Goal: Use online tool/utility: Use online tool/utility

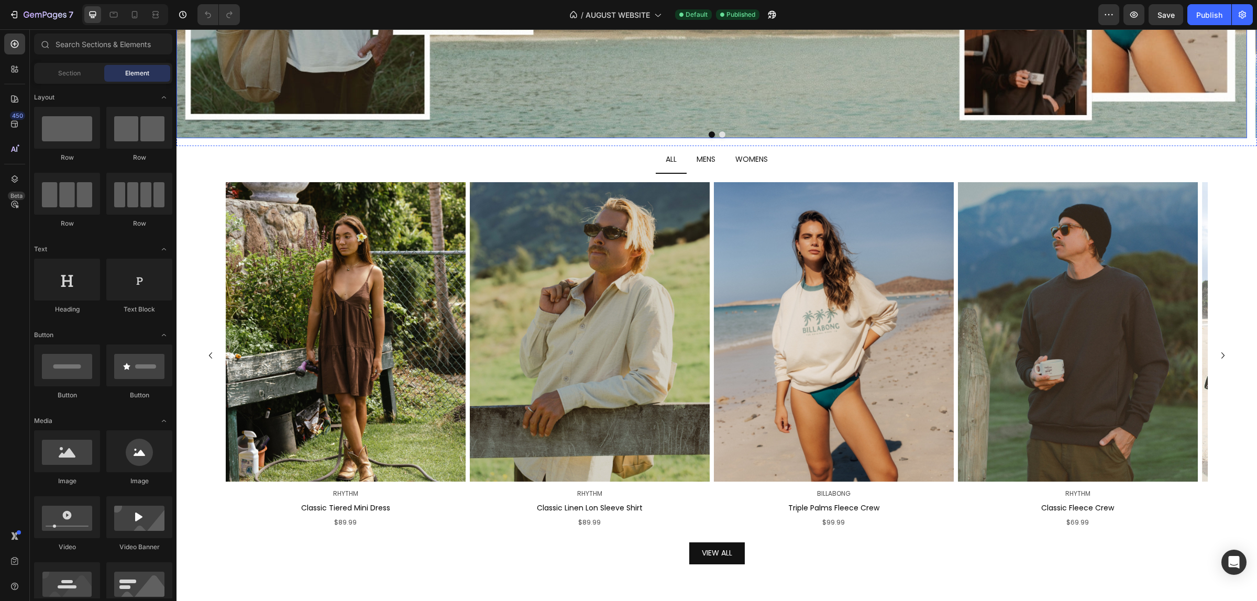
scroll to position [393, 0]
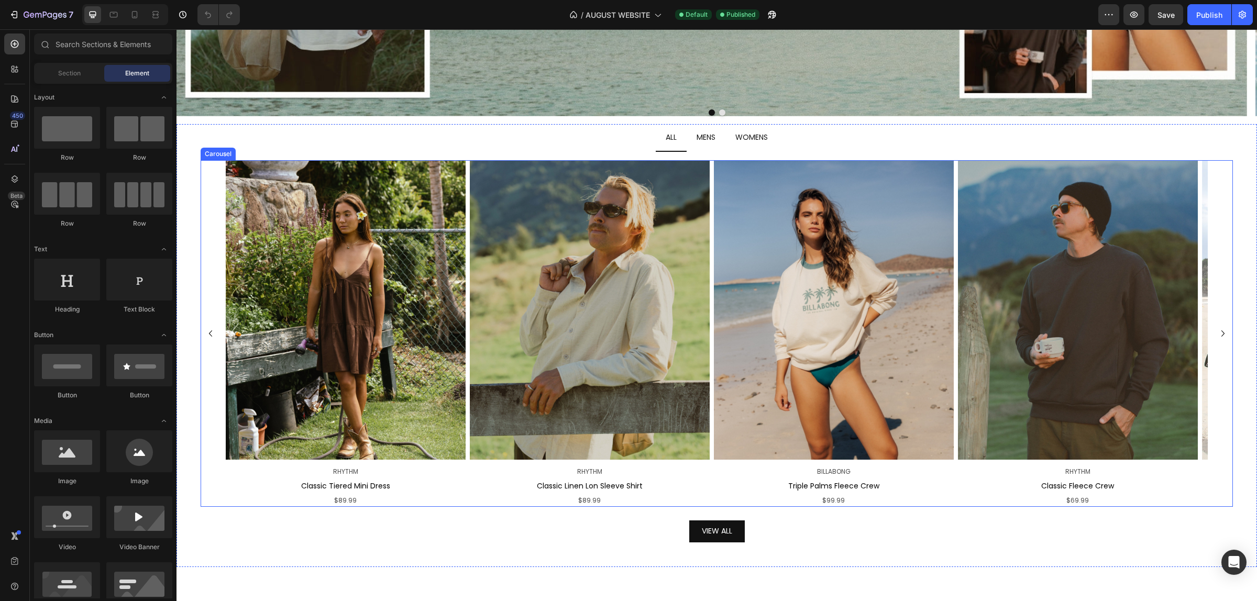
click at [211, 238] on div "Image RHYTHM Text Block Classic Tiered Mini Dress Text Block $89.99 Text Block …" at bounding box center [717, 333] width 1032 height 347
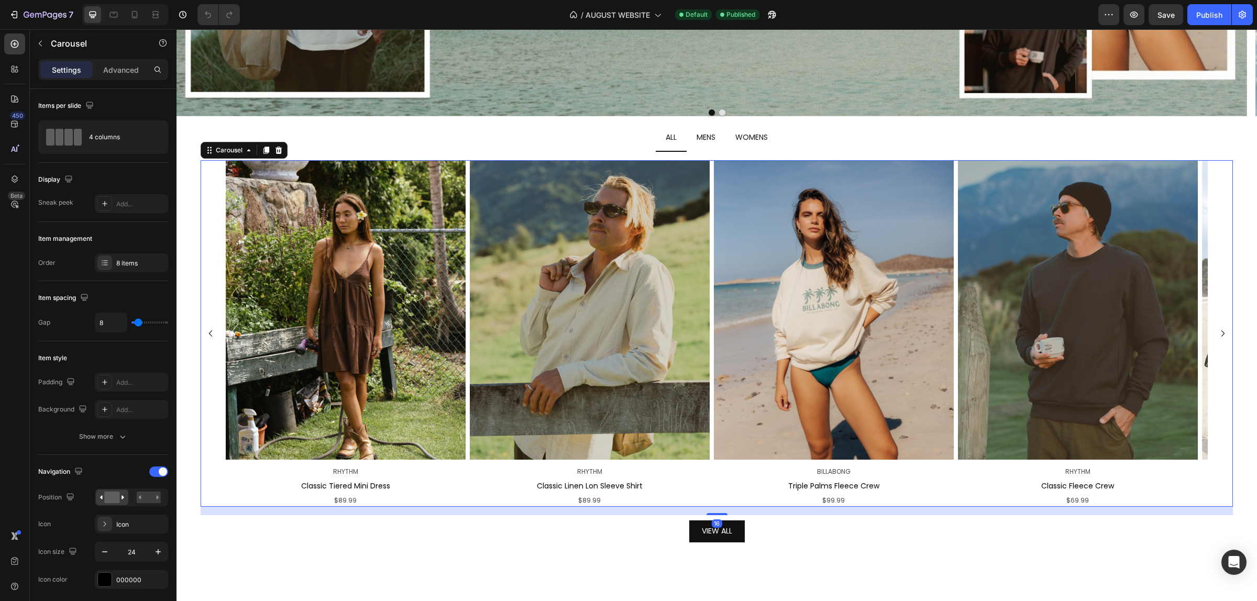
click at [1217, 330] on icon "Carousel Next Arrow" at bounding box center [1223, 333] width 13 height 13
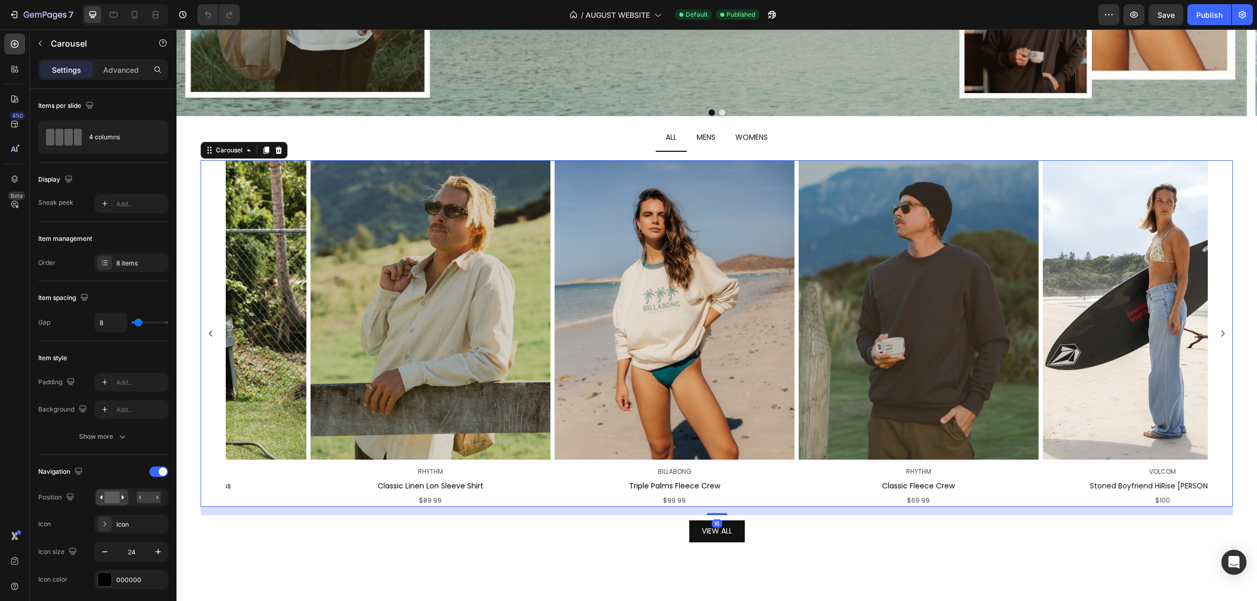
click at [1217, 330] on icon "Carousel Next Arrow" at bounding box center [1223, 333] width 13 height 13
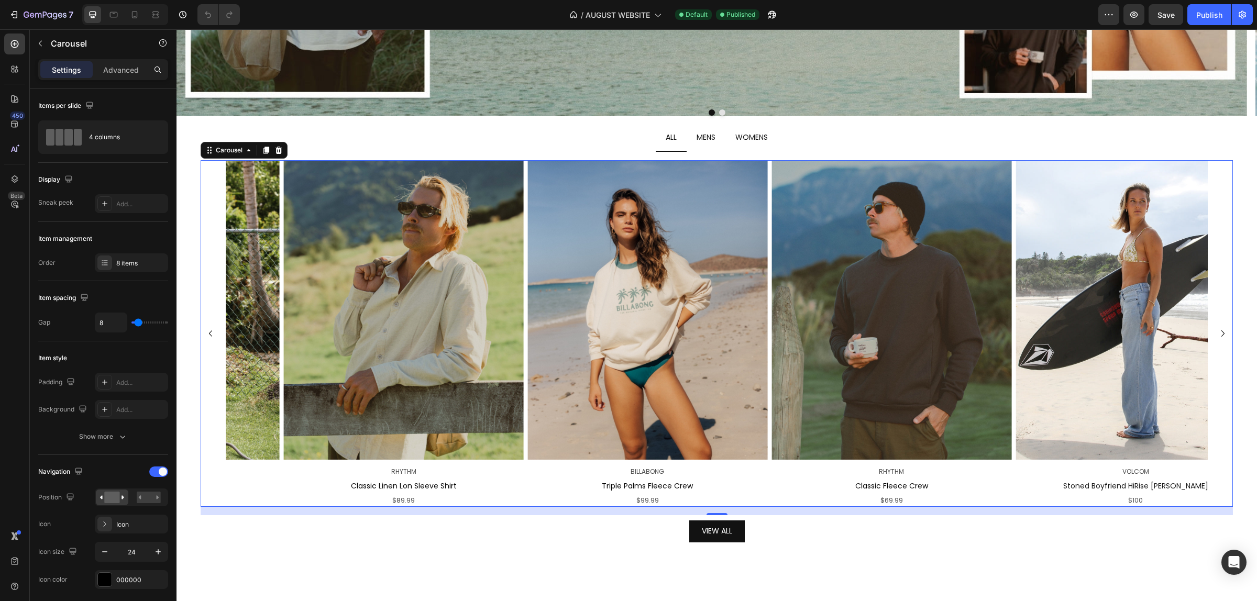
click at [1217, 330] on icon "Carousel Next Arrow" at bounding box center [1223, 333] width 13 height 13
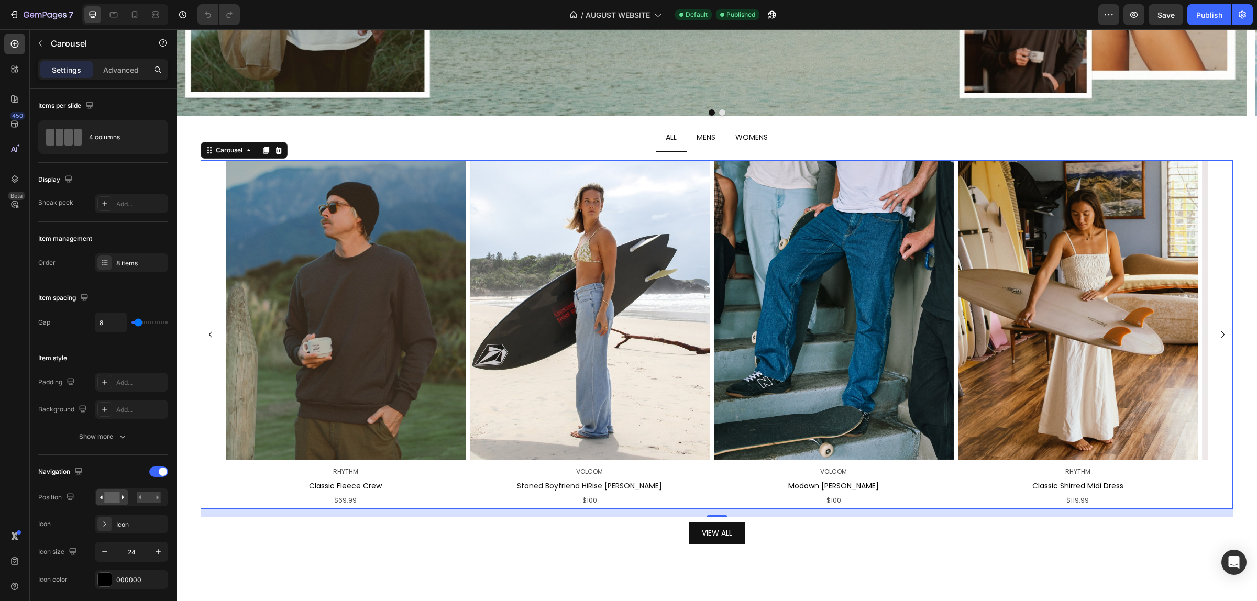
click at [1217, 338] on icon "Carousel Next Arrow" at bounding box center [1223, 334] width 13 height 13
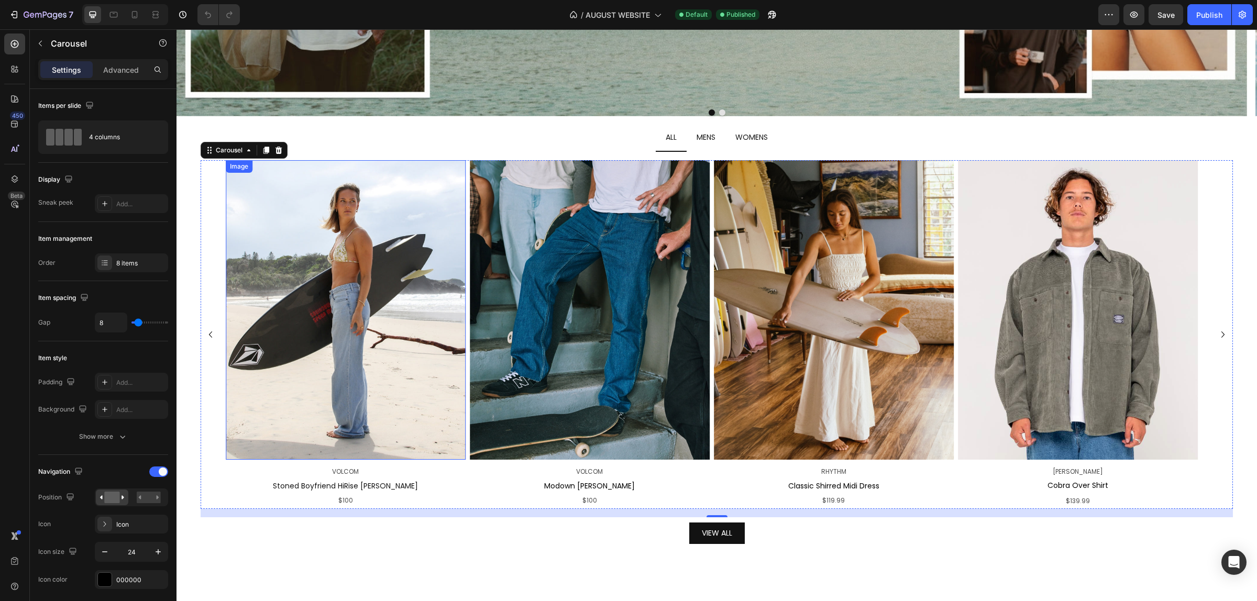
click at [351, 283] on img at bounding box center [346, 310] width 240 height 300
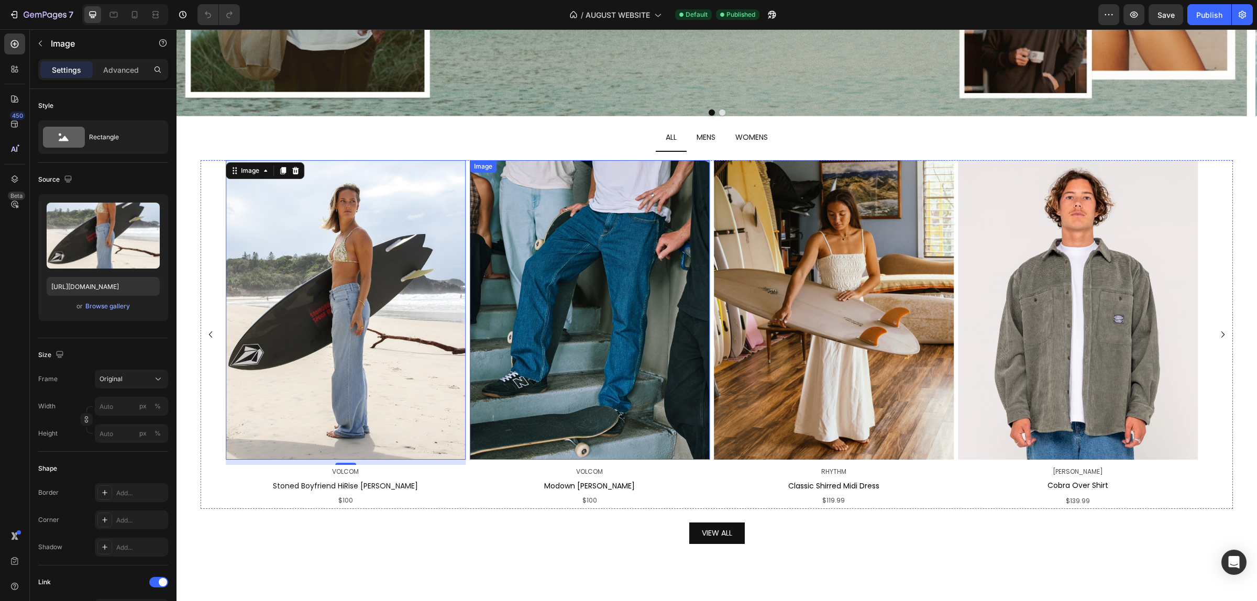
click at [553, 284] on img at bounding box center [590, 310] width 240 height 300
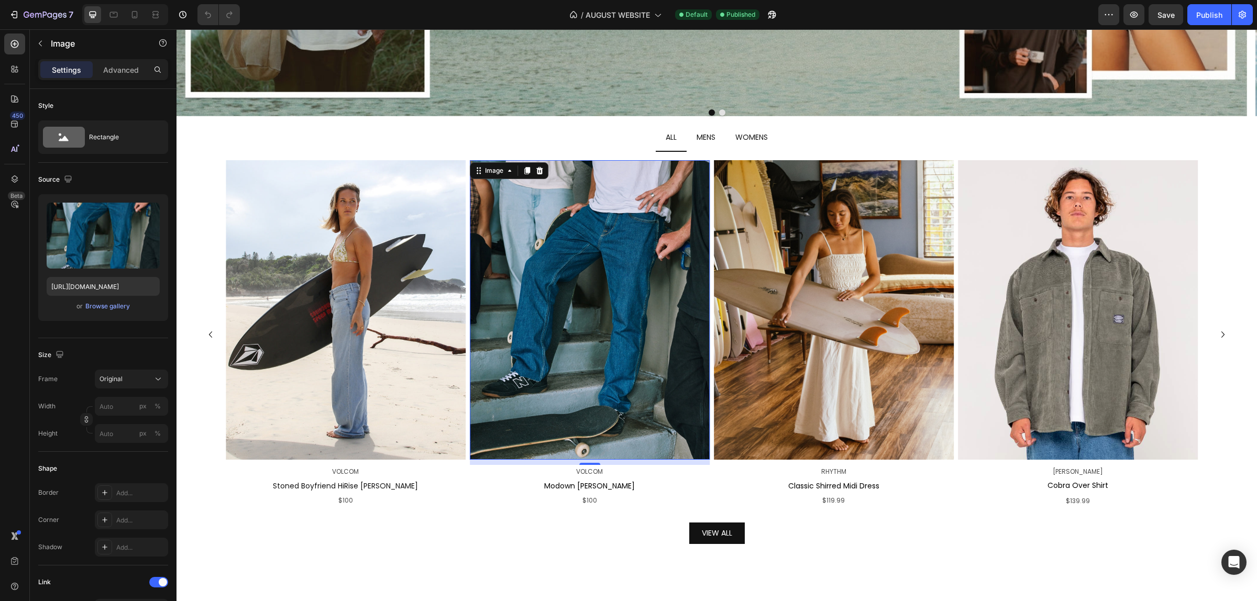
click at [597, 302] on img at bounding box center [590, 310] width 240 height 300
click at [213, 415] on div "Image RHYTHM Text Block Classic Tiered Mini Dress Text Block $89.99 Text Block …" at bounding box center [717, 334] width 1032 height 349
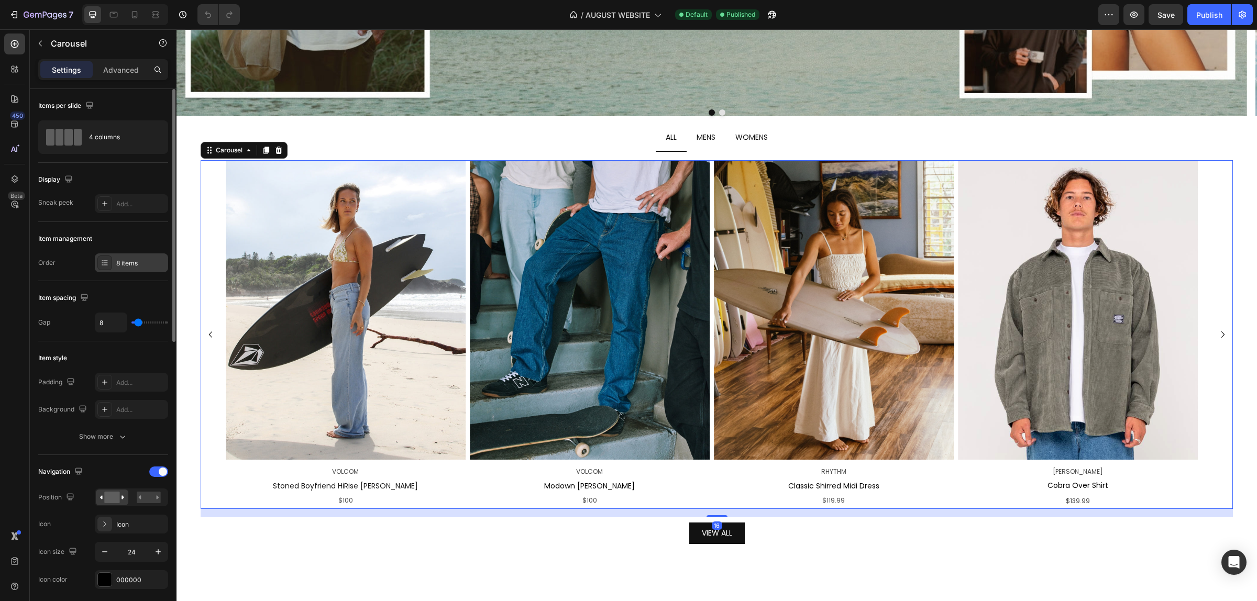
click at [135, 262] on div "8 items" at bounding box center [140, 263] width 49 height 9
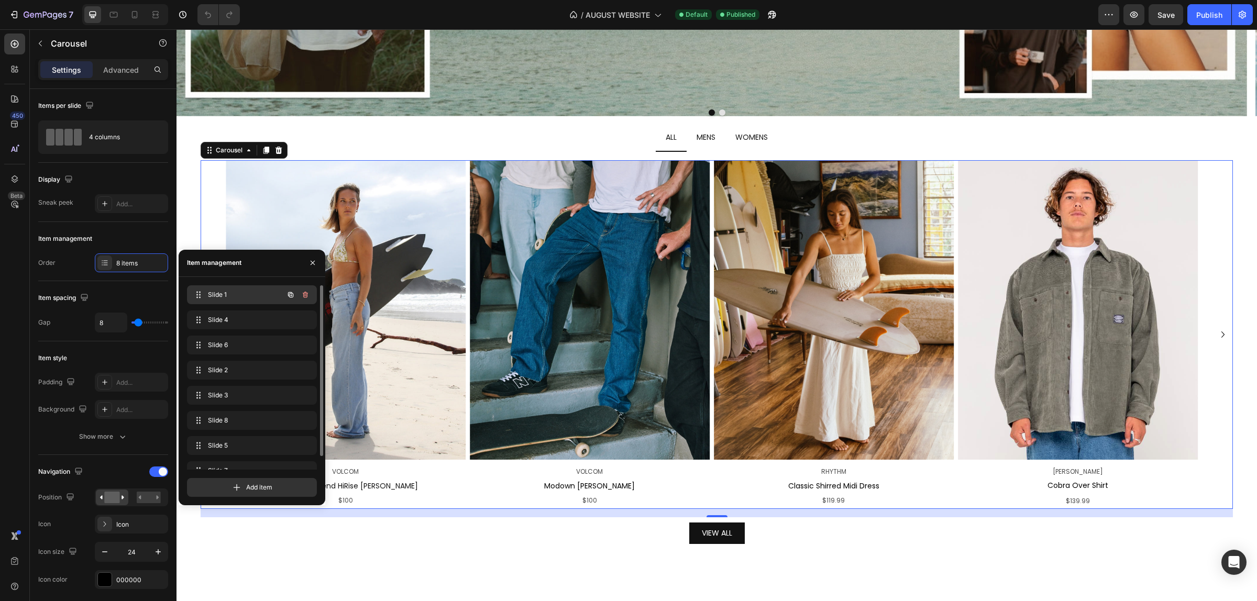
click at [219, 292] on span "Slide 1" at bounding box center [237, 294] width 59 height 9
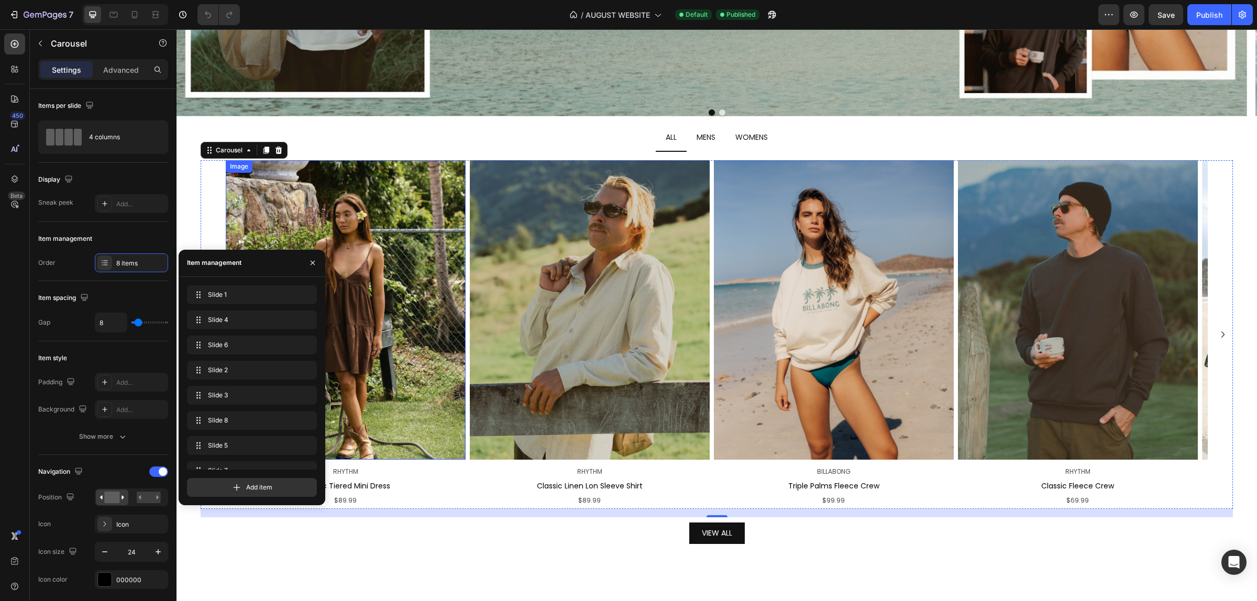
click at [406, 359] on img at bounding box center [346, 310] width 240 height 300
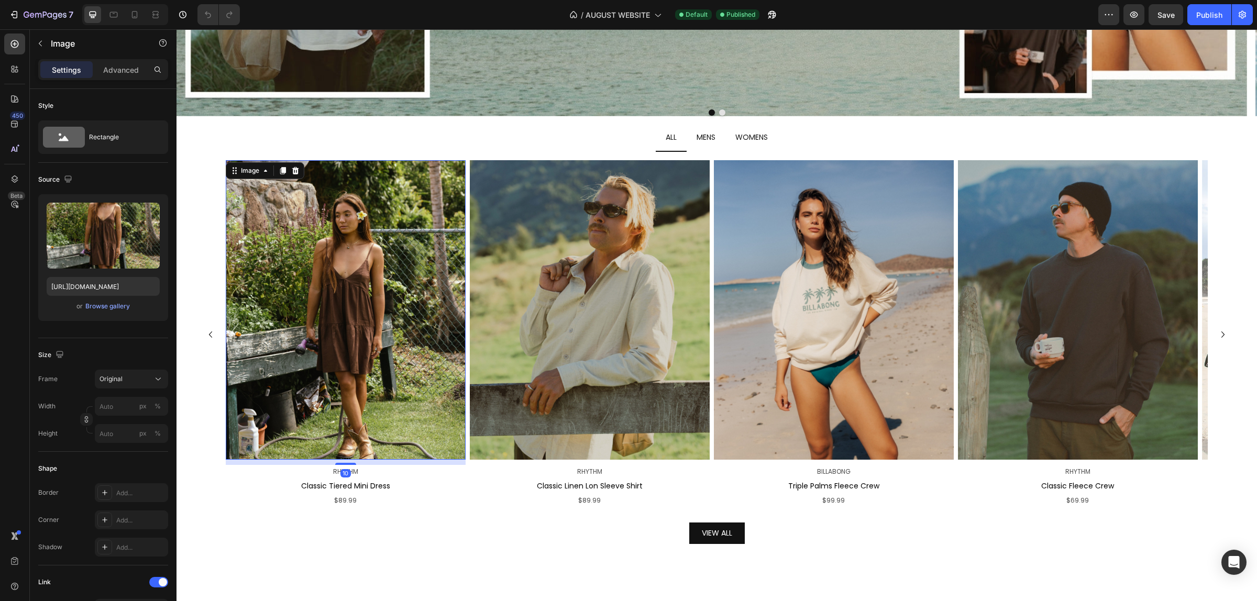
click at [389, 342] on img at bounding box center [346, 310] width 240 height 300
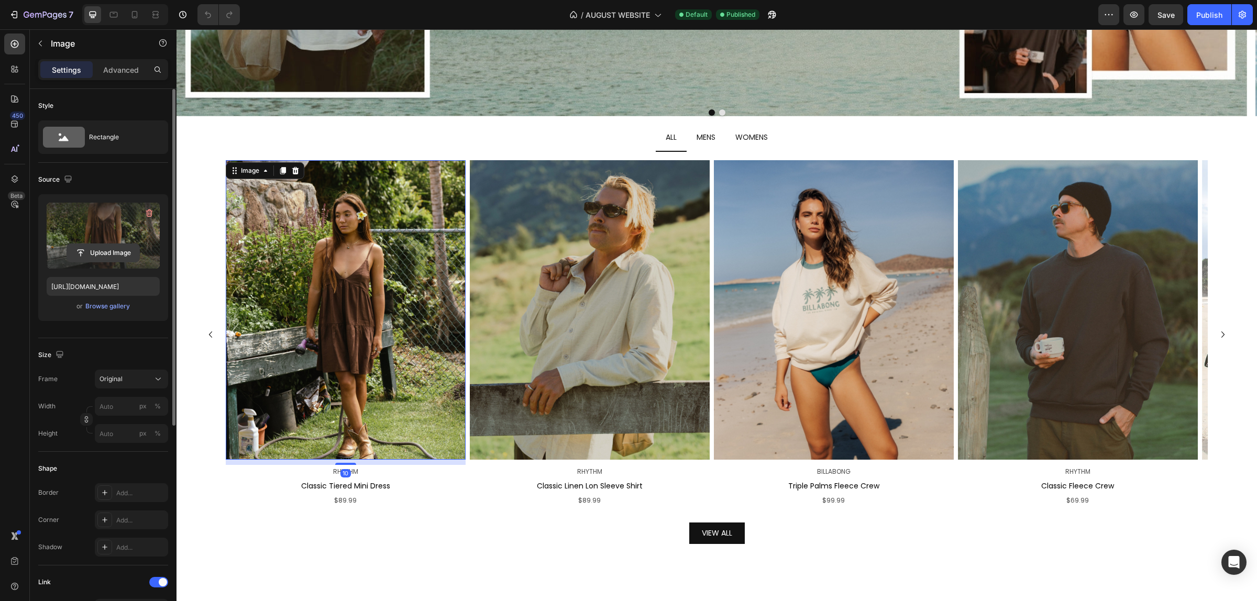
click at [104, 249] on input "file" at bounding box center [103, 253] width 72 height 18
click at [80, 250] on input "file" at bounding box center [103, 253] width 72 height 18
click at [332, 286] on img at bounding box center [346, 310] width 240 height 300
click at [111, 253] on input "file" at bounding box center [103, 253] width 72 height 18
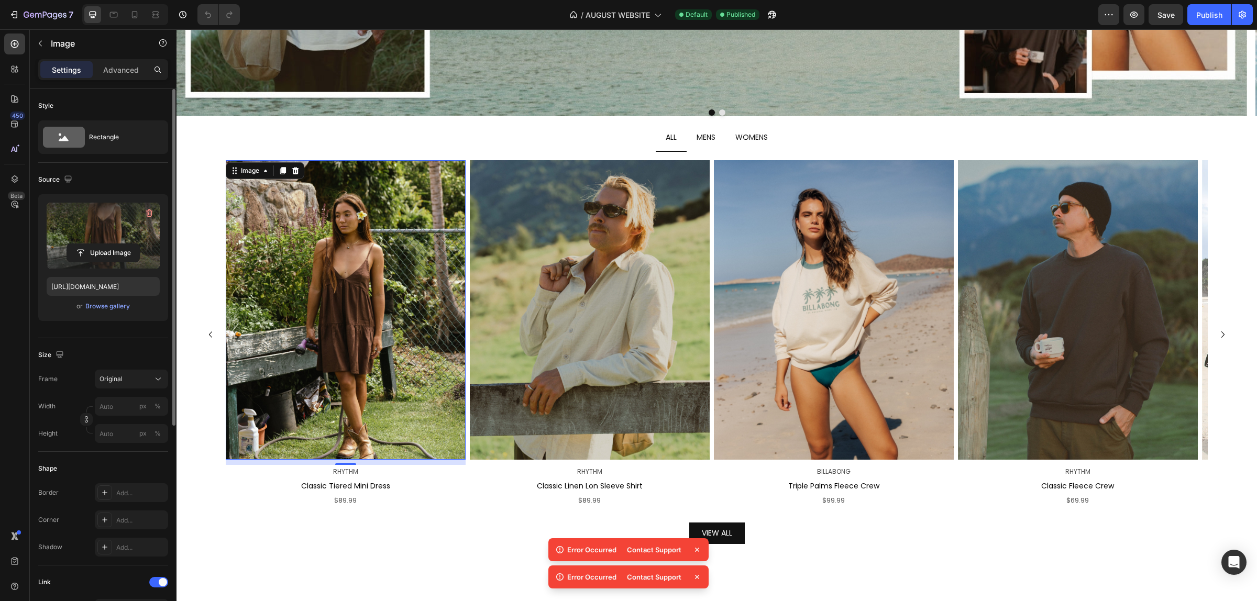
drag, startPoint x: 343, startPoint y: 321, endPoint x: 333, endPoint y: 320, distance: 10.5
click at [343, 321] on img at bounding box center [346, 310] width 240 height 300
click at [559, 385] on img at bounding box center [590, 310] width 240 height 300
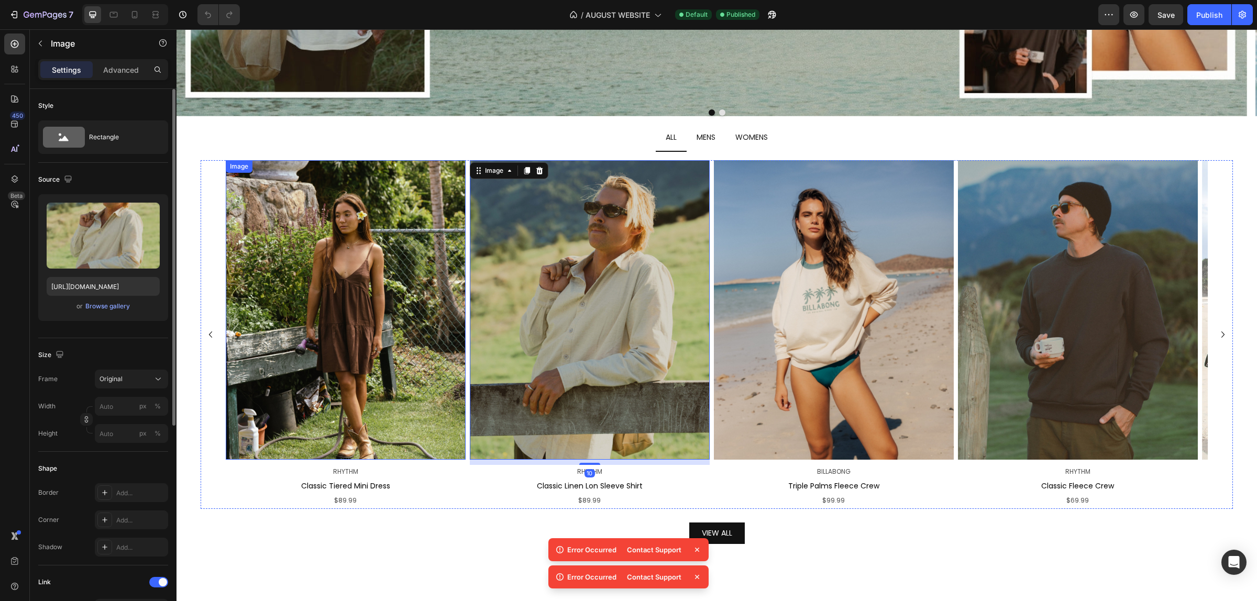
click at [403, 338] on img at bounding box center [346, 310] width 240 height 300
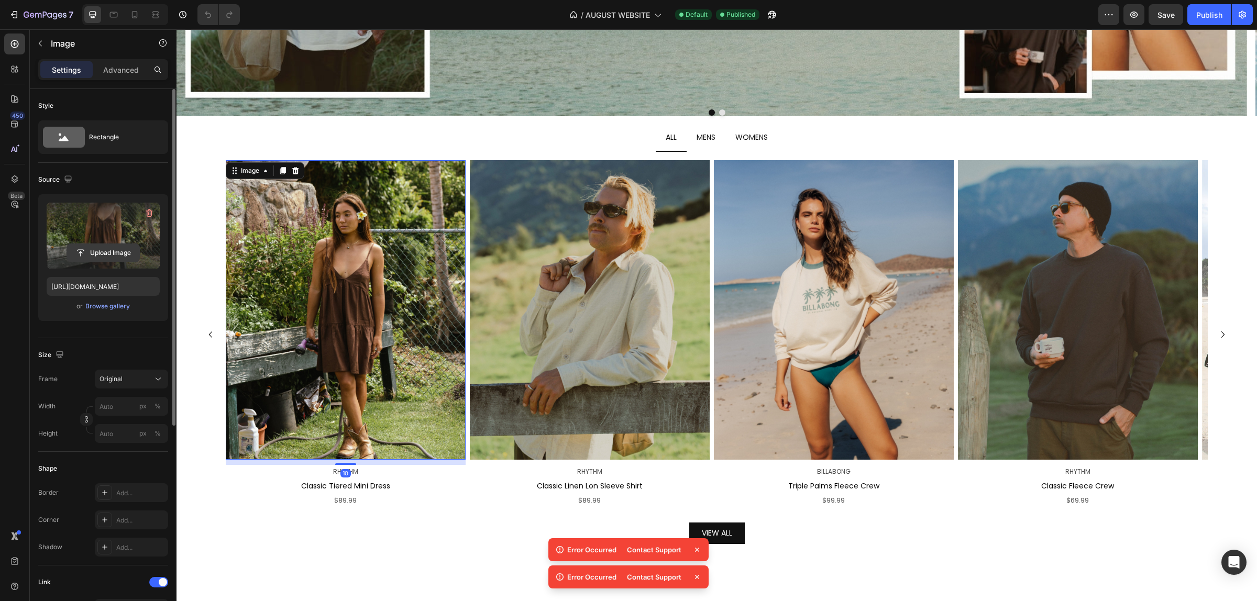
click at [112, 258] on input "file" at bounding box center [103, 253] width 72 height 18
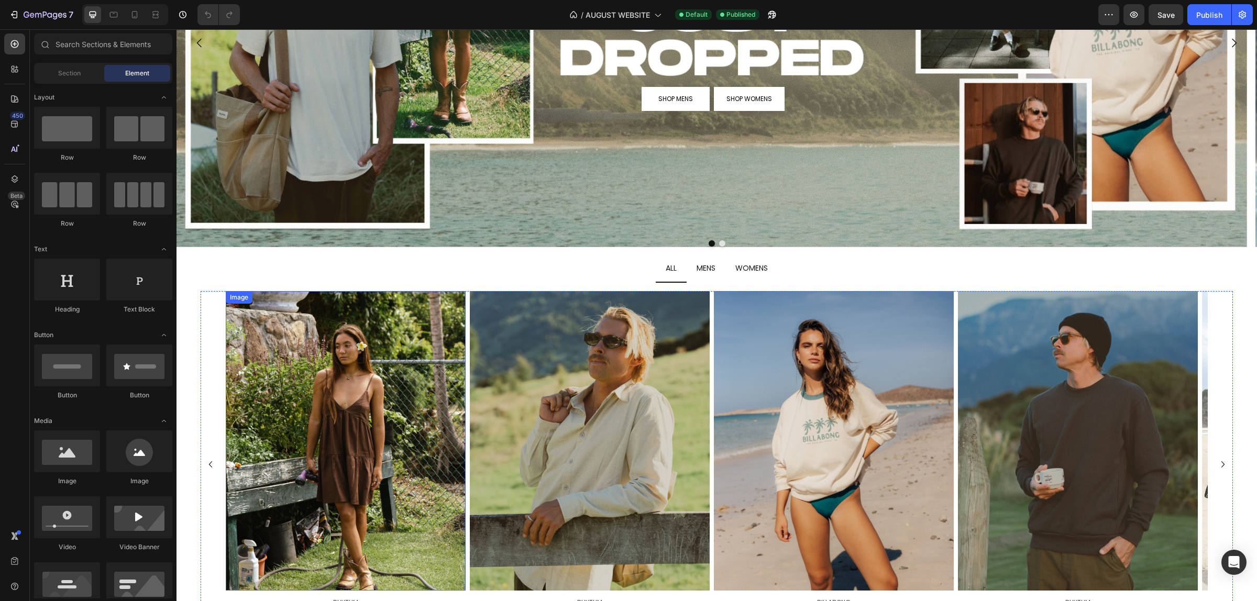
click at [396, 354] on img at bounding box center [346, 441] width 240 height 300
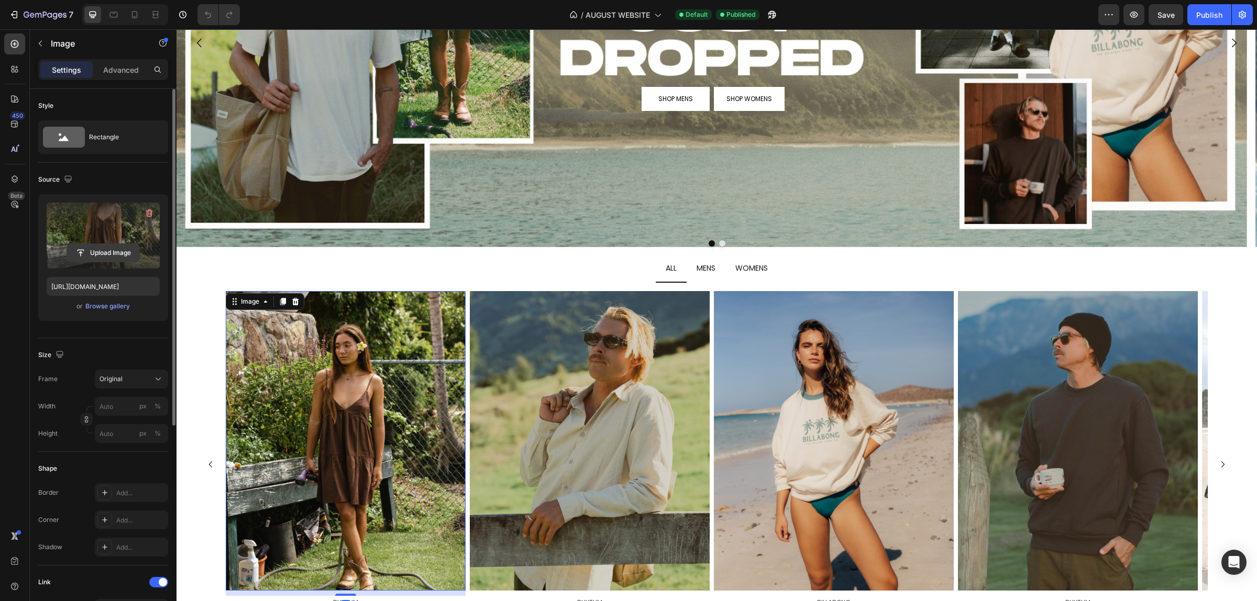
click at [108, 255] on input "file" at bounding box center [103, 253] width 72 height 18
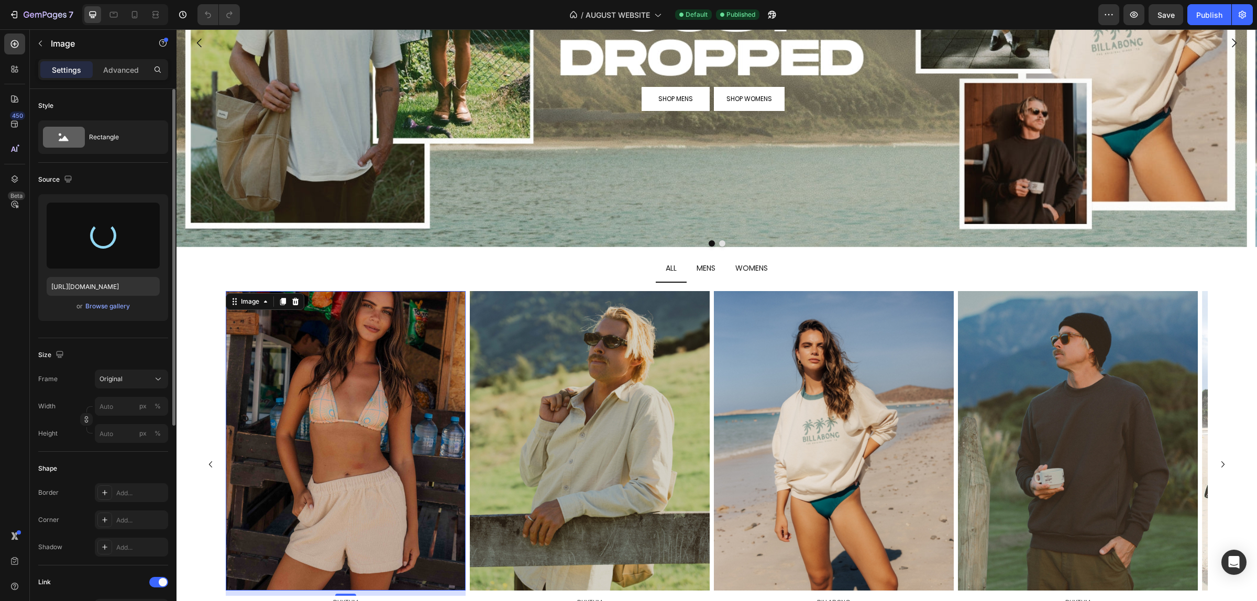
type input "[URL][DOMAIN_NAME]"
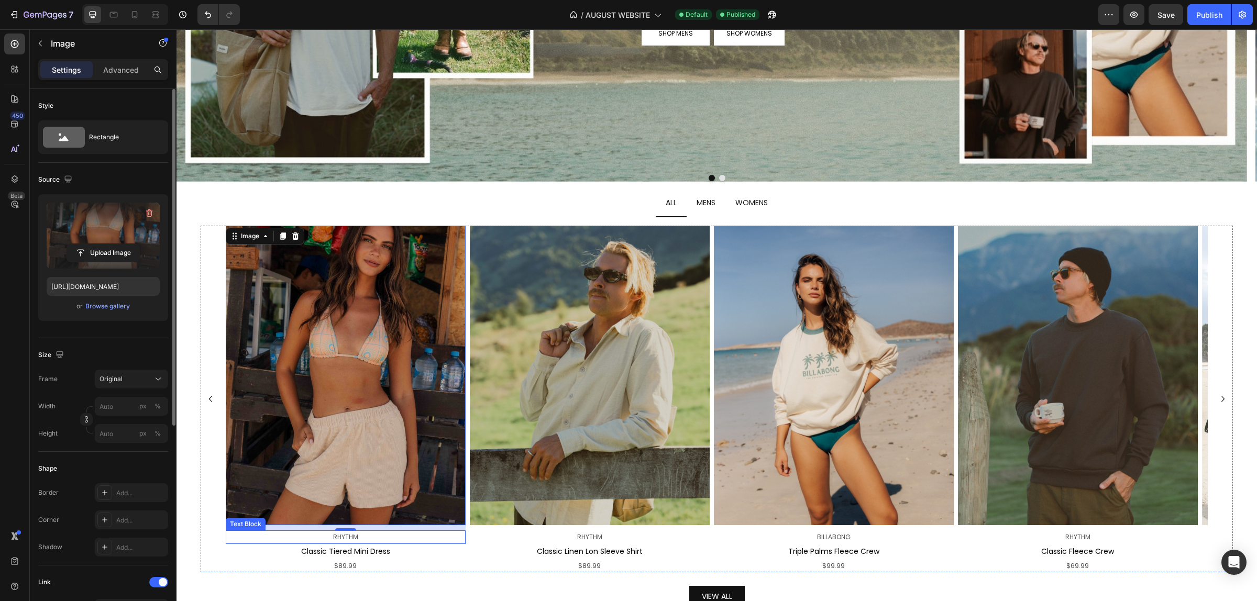
click at [345, 537] on div "10" at bounding box center [345, 539] width 10 height 8
click at [380, 537] on p "RHYTHM" at bounding box center [346, 538] width 238 height 12
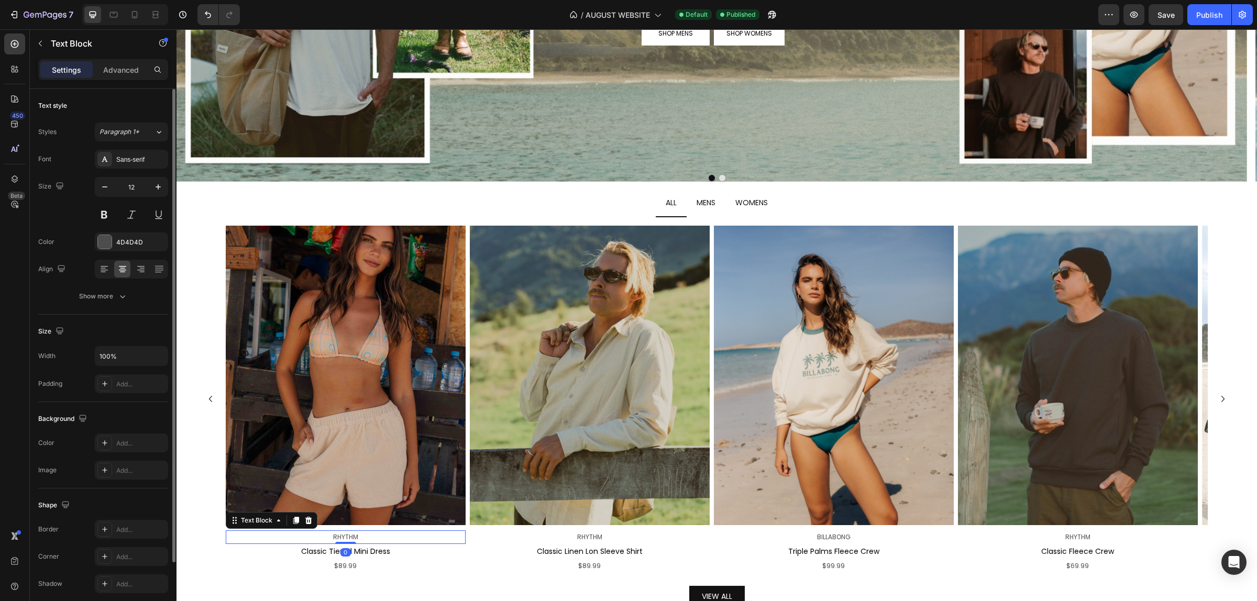
click at [380, 537] on p "RHYTHM" at bounding box center [346, 538] width 238 height 12
click at [343, 536] on span "RHYTHM" at bounding box center [345, 537] width 25 height 9
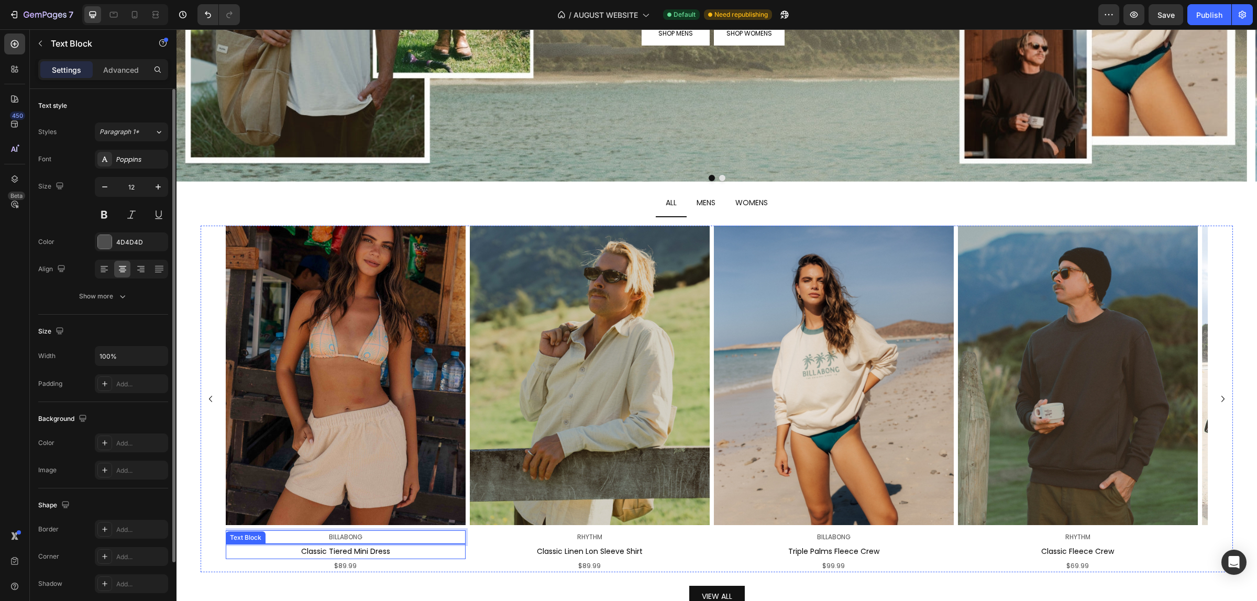
click at [331, 556] on span "Classic Tiered Mini Dress" at bounding box center [345, 551] width 89 height 10
click at [401, 551] on p "Classic Tiered Mini Dress" at bounding box center [346, 551] width 238 height 13
drag, startPoint x: 403, startPoint y: 551, endPoint x: 307, endPoint y: 553, distance: 95.9
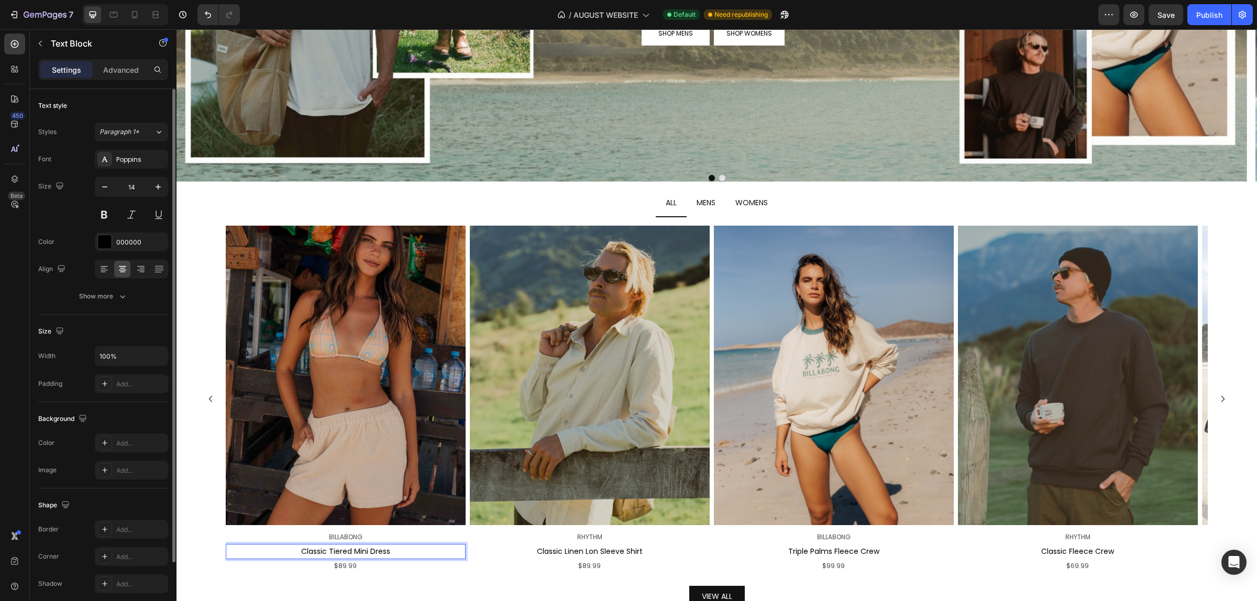
click at [290, 550] on p "Classic Tiered Mini Dress" at bounding box center [346, 551] width 238 height 13
click at [307, 553] on span "Classic Tiered Mini Dress" at bounding box center [345, 551] width 89 height 10
click at [286, 551] on p "Classic Tiered Mini Dress" at bounding box center [346, 551] width 238 height 13
click at [382, 553] on span "Classic Tiered Mini Dress" at bounding box center [345, 551] width 89 height 10
drag, startPoint x: 390, startPoint y: 553, endPoint x: 283, endPoint y: 553, distance: 106.8
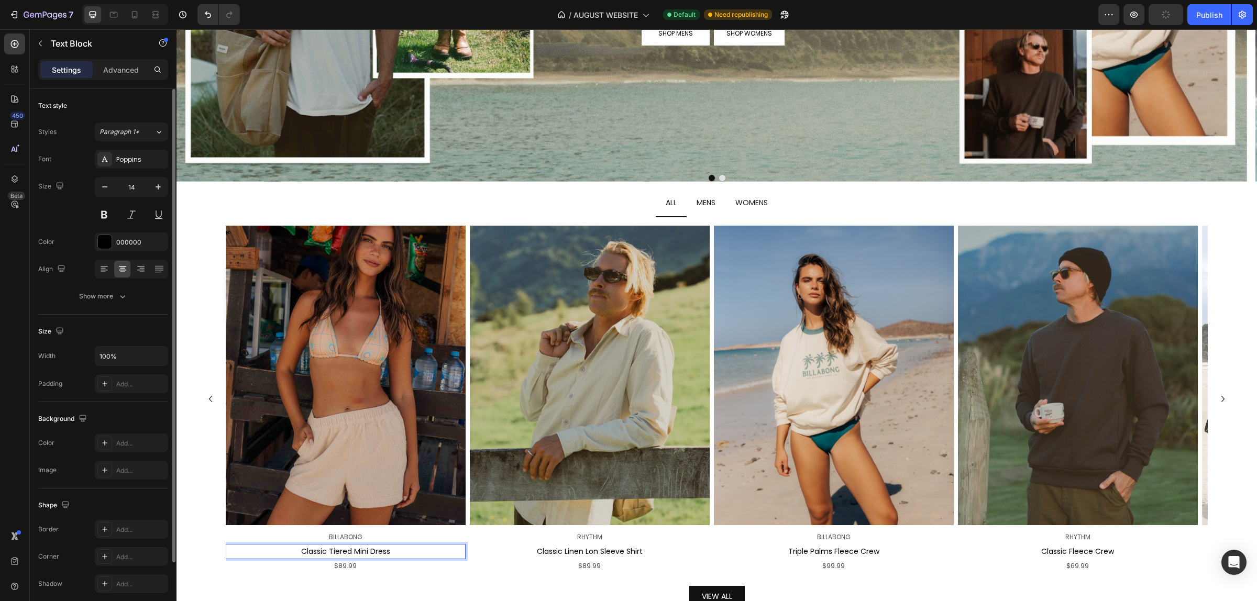
click at [283, 553] on p "Classic Tiered Mini Dress" at bounding box center [346, 551] width 238 height 13
click at [348, 561] on span "$89.99" at bounding box center [345, 565] width 23 height 9
click at [366, 378] on img at bounding box center [346, 376] width 240 height 300
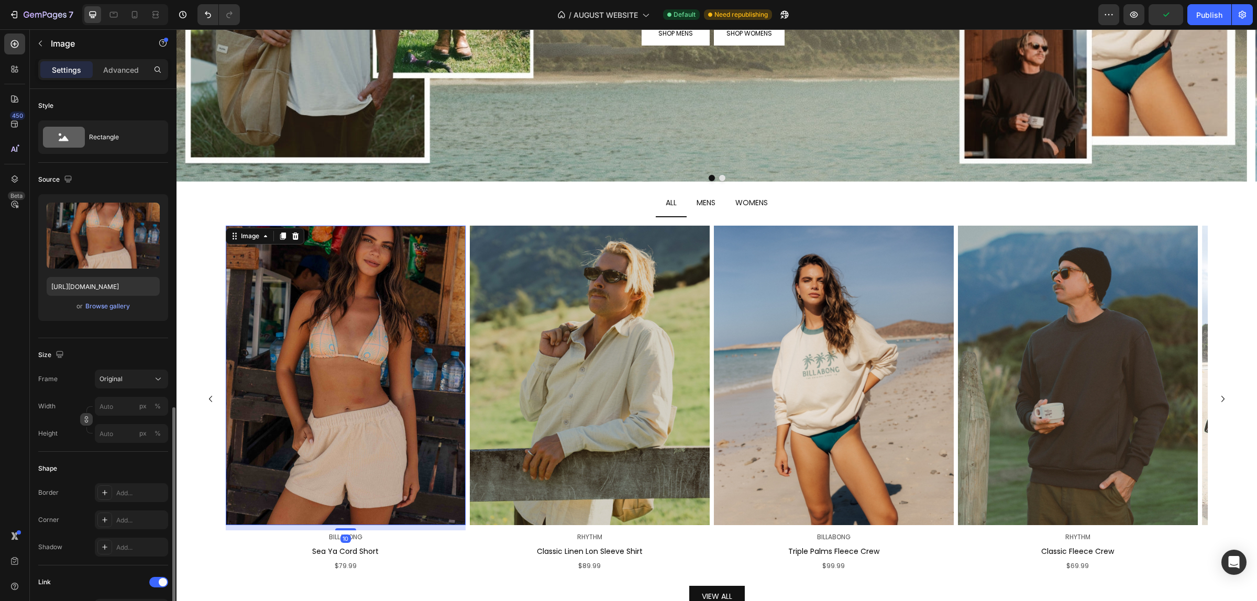
scroll to position [196, 0]
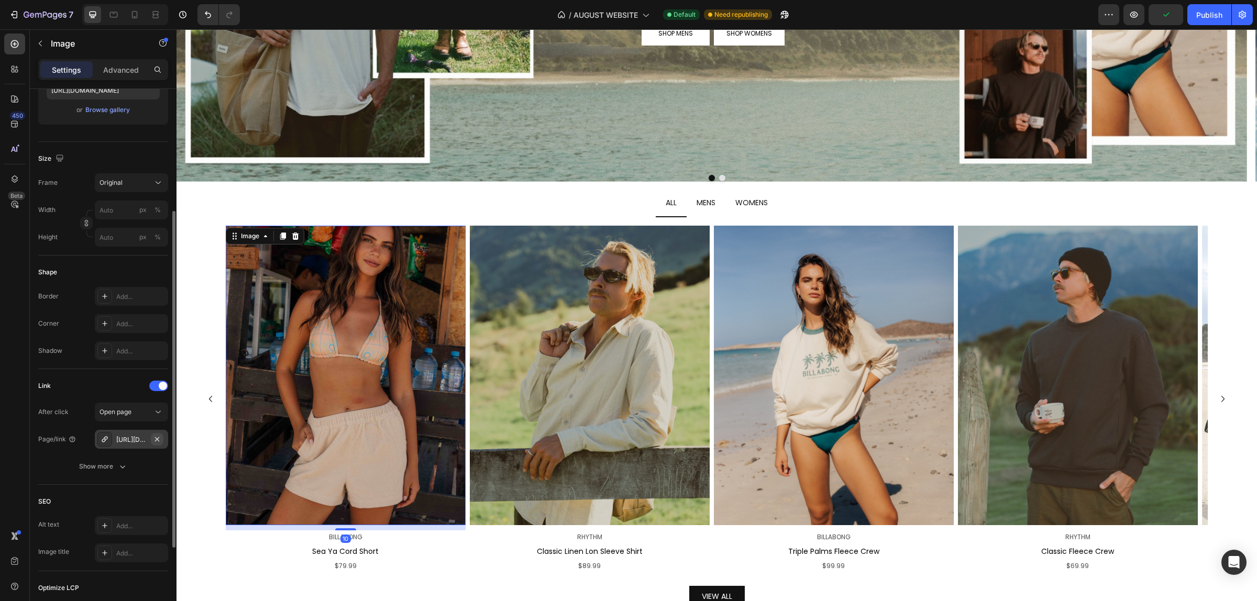
click at [151, 436] on button "button" at bounding box center [157, 439] width 13 height 13
click at [129, 440] on div "Add..." at bounding box center [140, 439] width 49 height 9
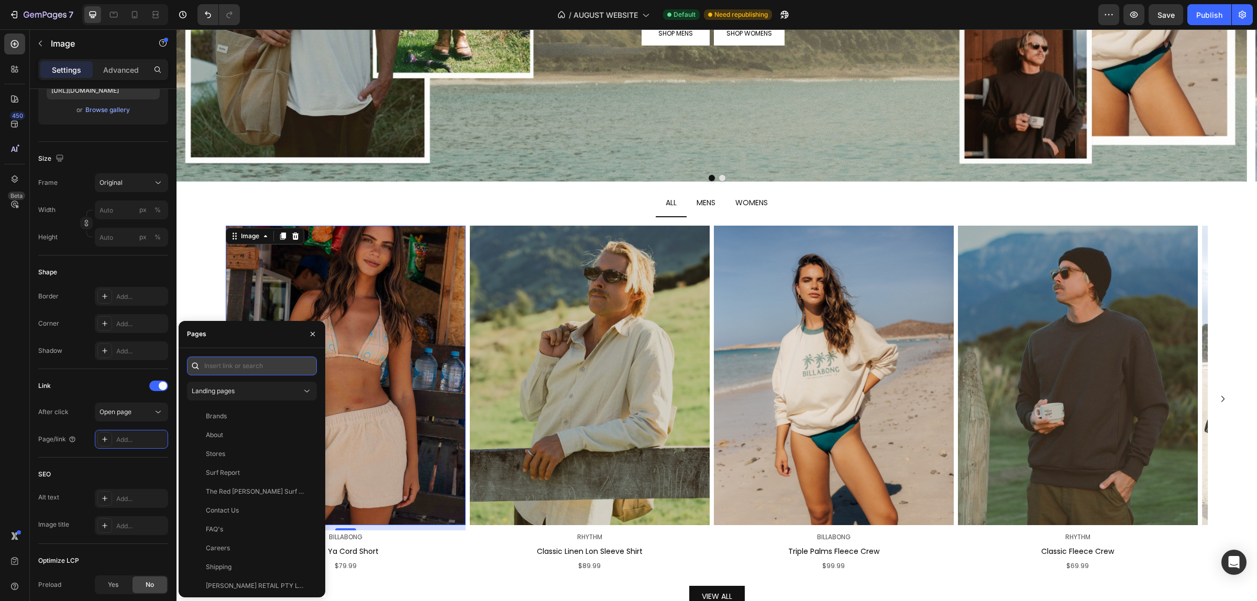
click at [240, 368] on input "text" at bounding box center [252, 366] width 130 height 19
paste input "[URL][DOMAIN_NAME]"
type input "[URL][DOMAIN_NAME]"
click at [252, 391] on div "[URL][DOMAIN_NAME]" at bounding box center [240, 391] width 68 height 9
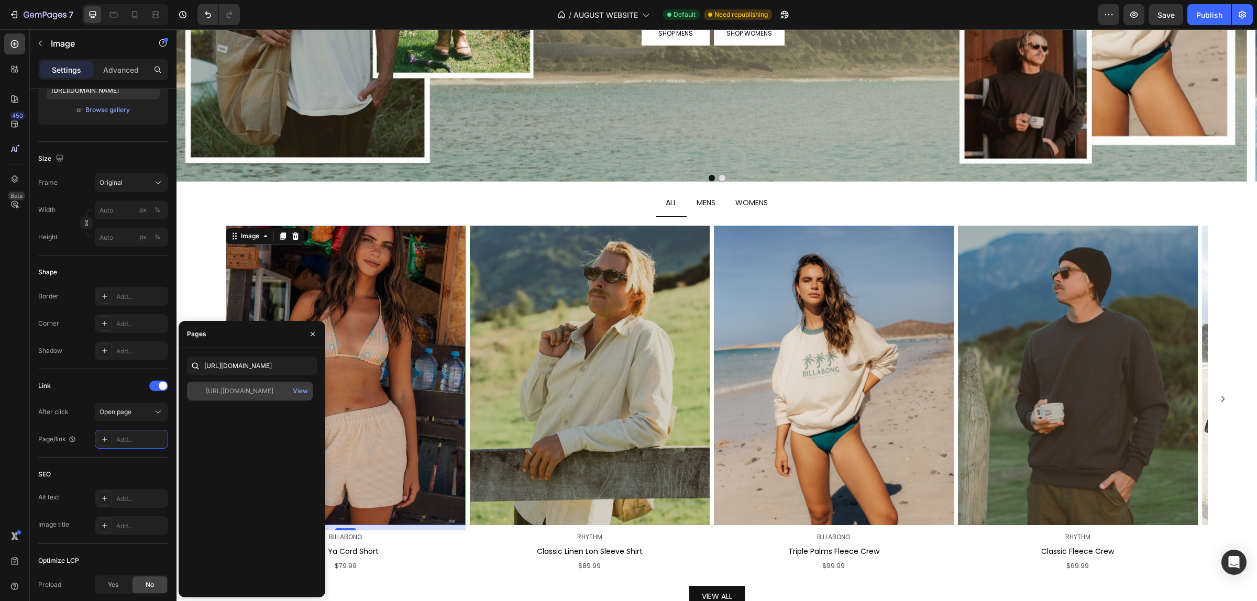
scroll to position [0, 0]
click at [198, 271] on div "Image 10 BILLABONG Text Block Sea Ya Cord Short Text Block $79.99 Text Block Im…" at bounding box center [716, 420] width 1049 height 407
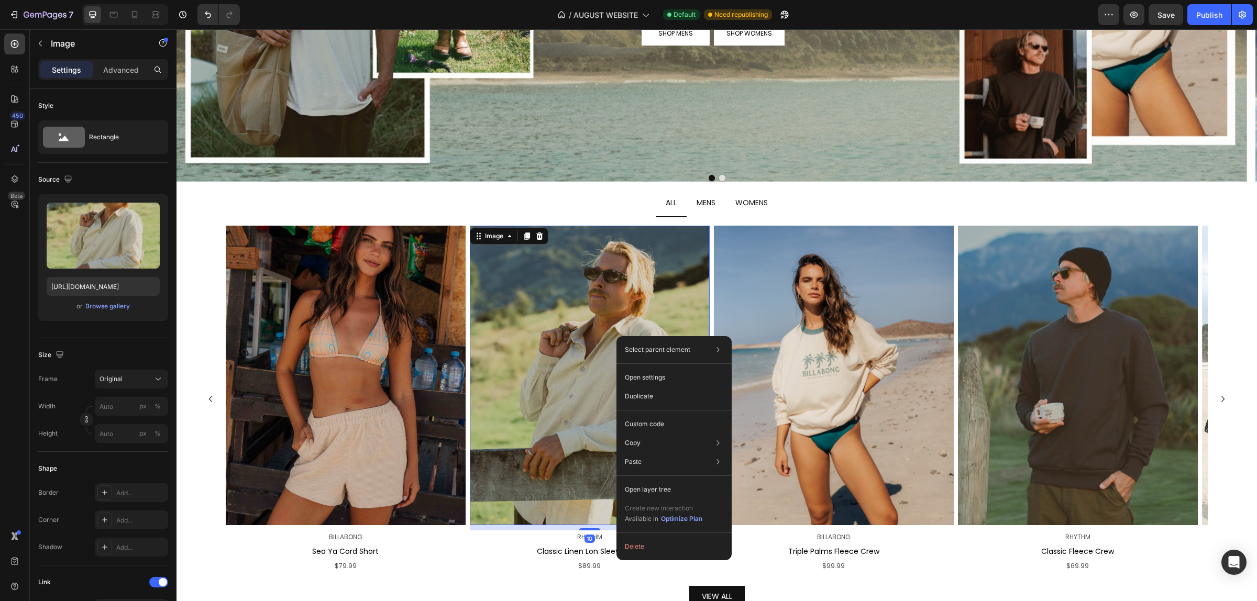
click at [584, 329] on img at bounding box center [590, 376] width 240 height 300
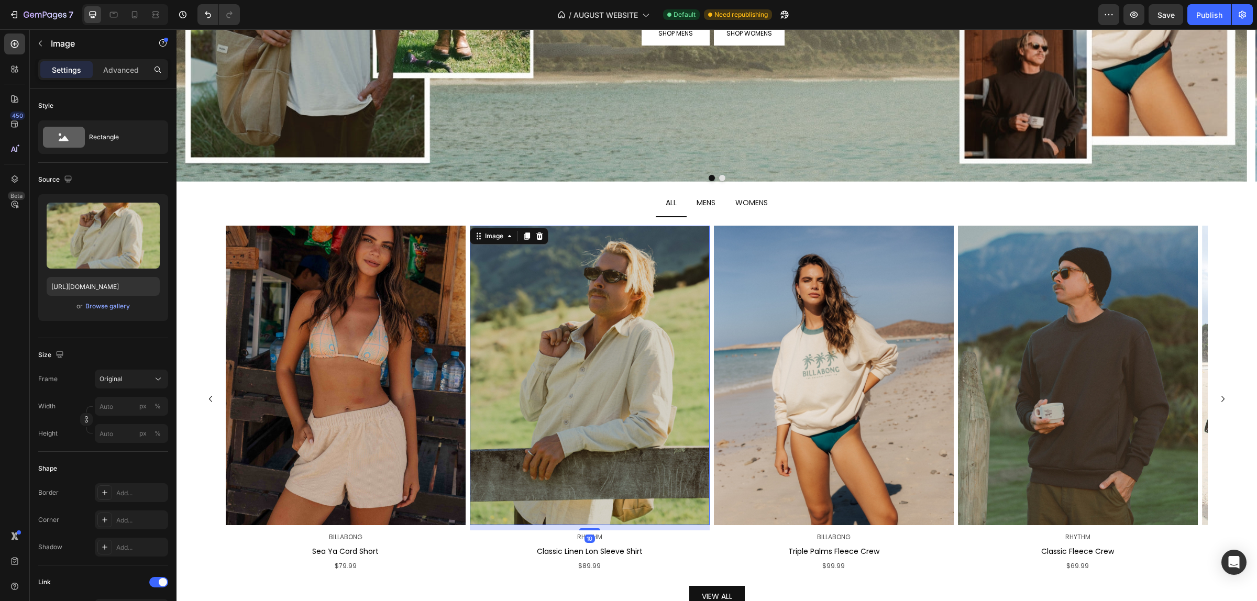
click at [584, 337] on img at bounding box center [590, 376] width 240 height 300
click at [1217, 400] on icon "Carousel Next Arrow" at bounding box center [1223, 399] width 13 height 13
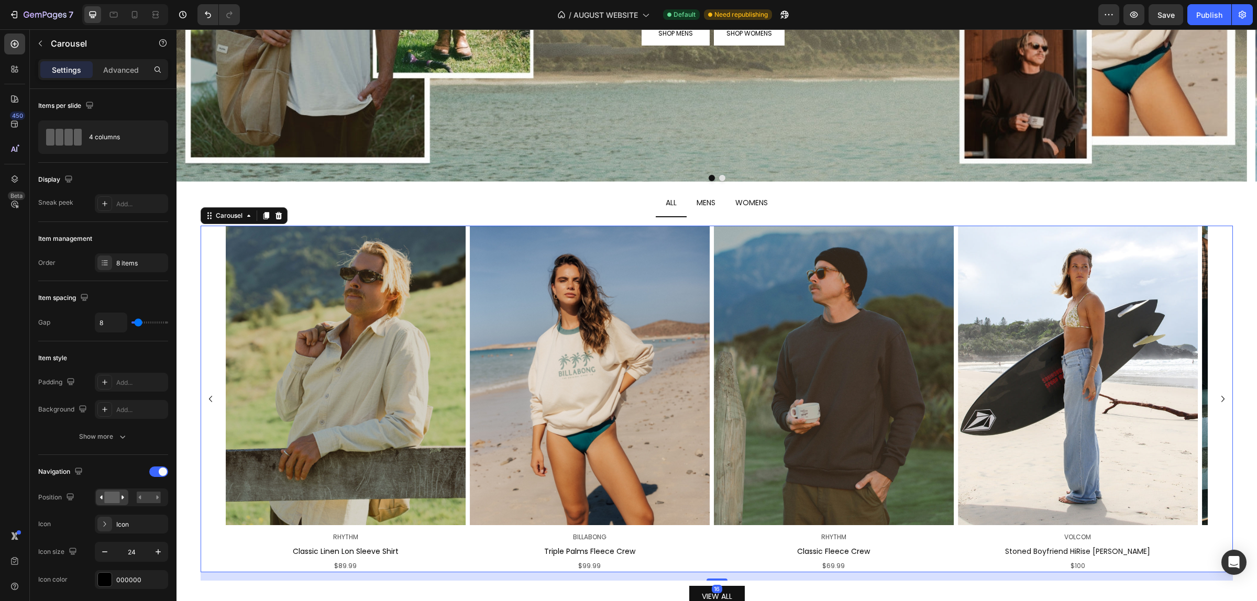
click at [1217, 400] on icon "Carousel Next Arrow" at bounding box center [1223, 399] width 13 height 13
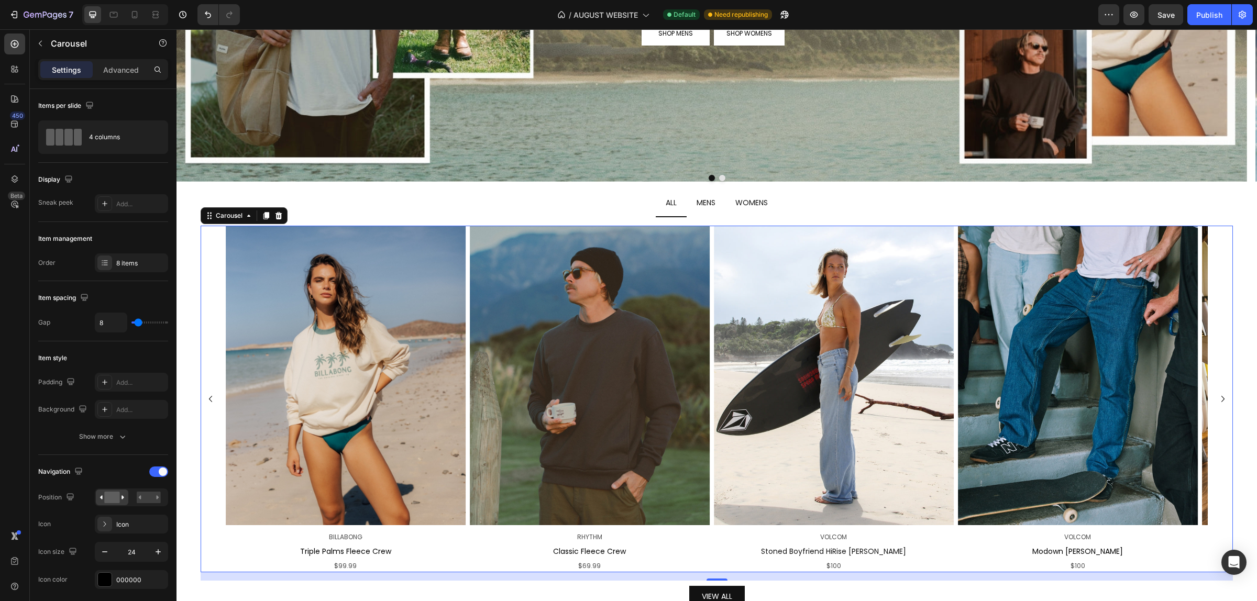
click at [1217, 400] on icon "Carousel Next Arrow" at bounding box center [1223, 399] width 13 height 13
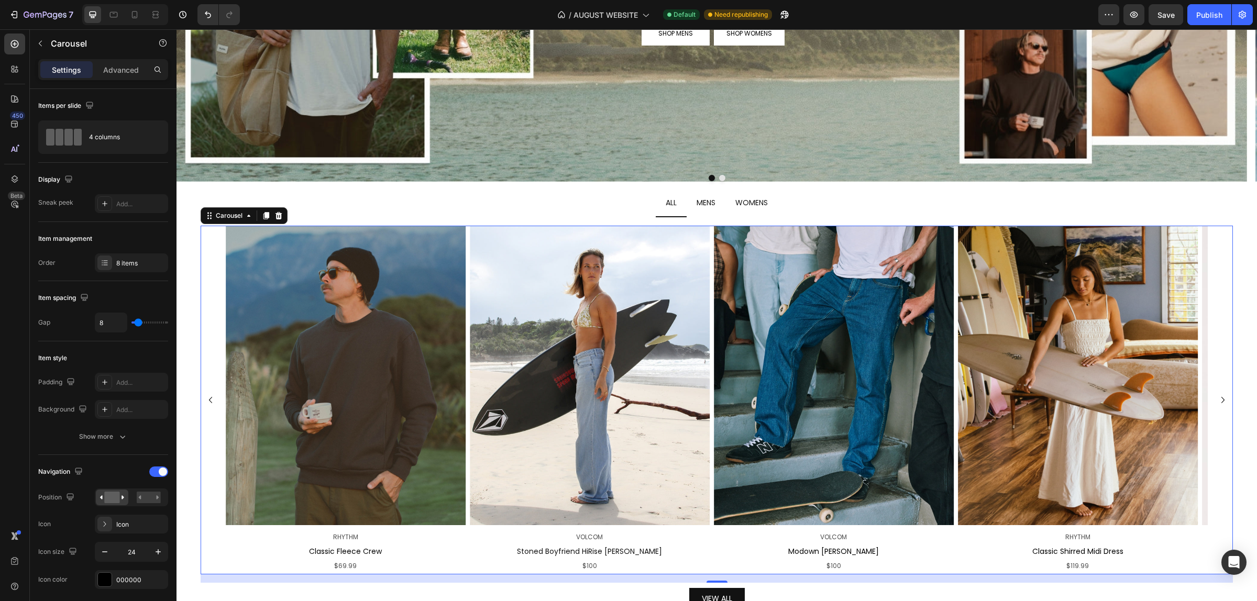
click at [1217, 400] on icon "Carousel Next Arrow" at bounding box center [1223, 400] width 13 height 13
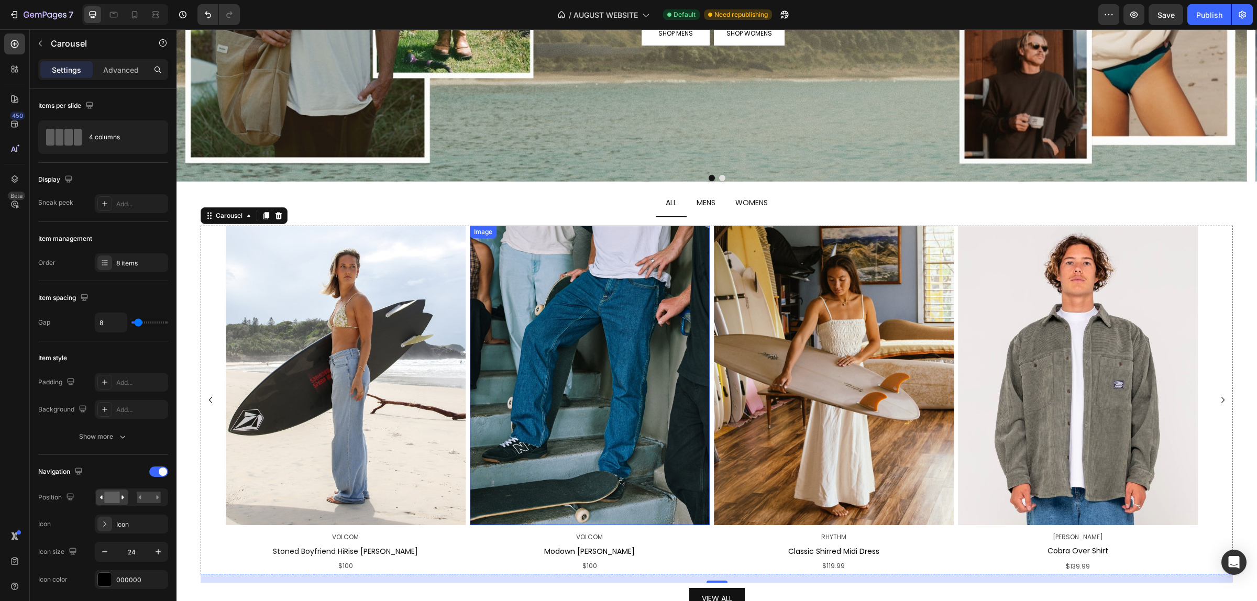
click at [547, 346] on img at bounding box center [590, 376] width 240 height 300
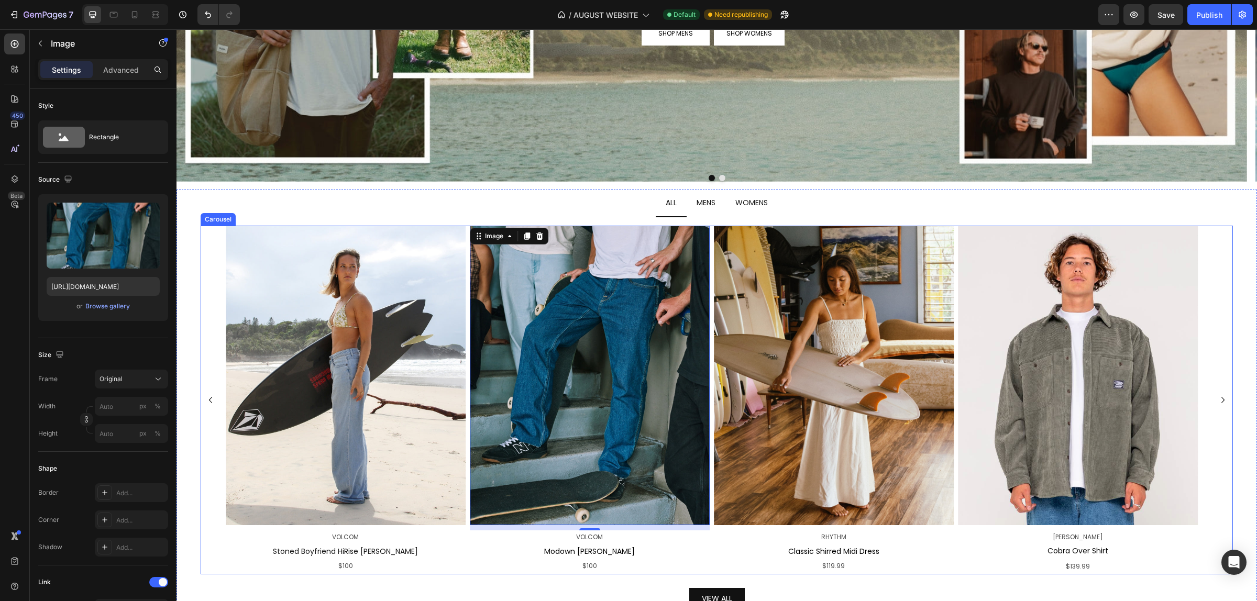
click at [214, 401] on icon "Carousel Back Arrow" at bounding box center [210, 400] width 13 height 13
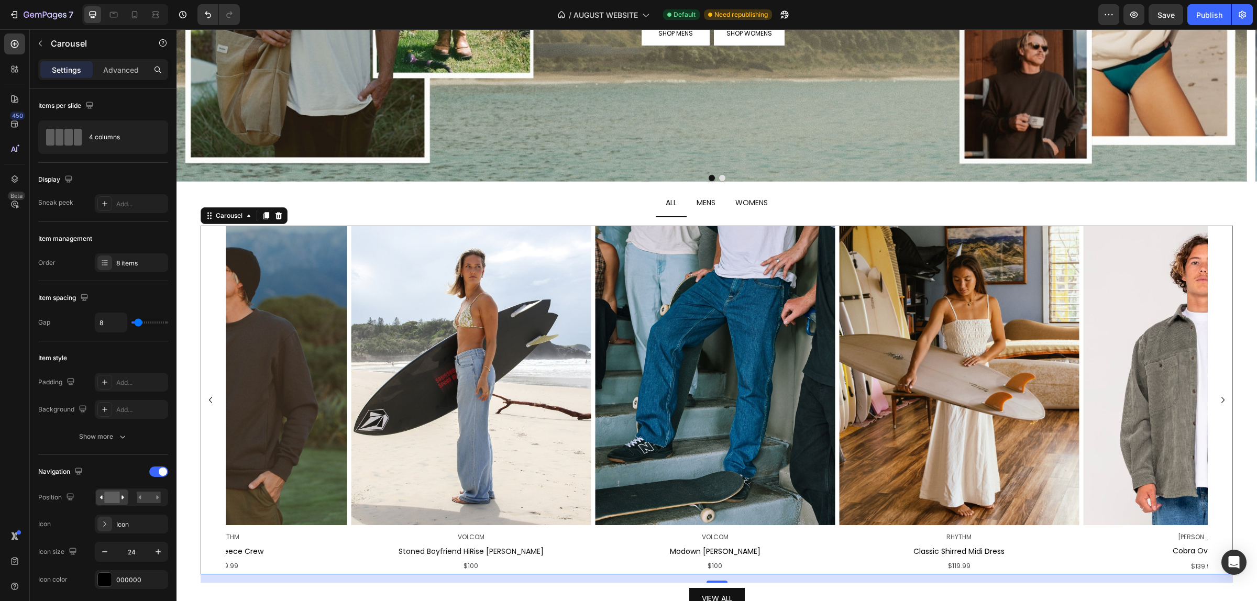
click at [213, 401] on icon "Carousel Back Arrow" at bounding box center [210, 400] width 13 height 13
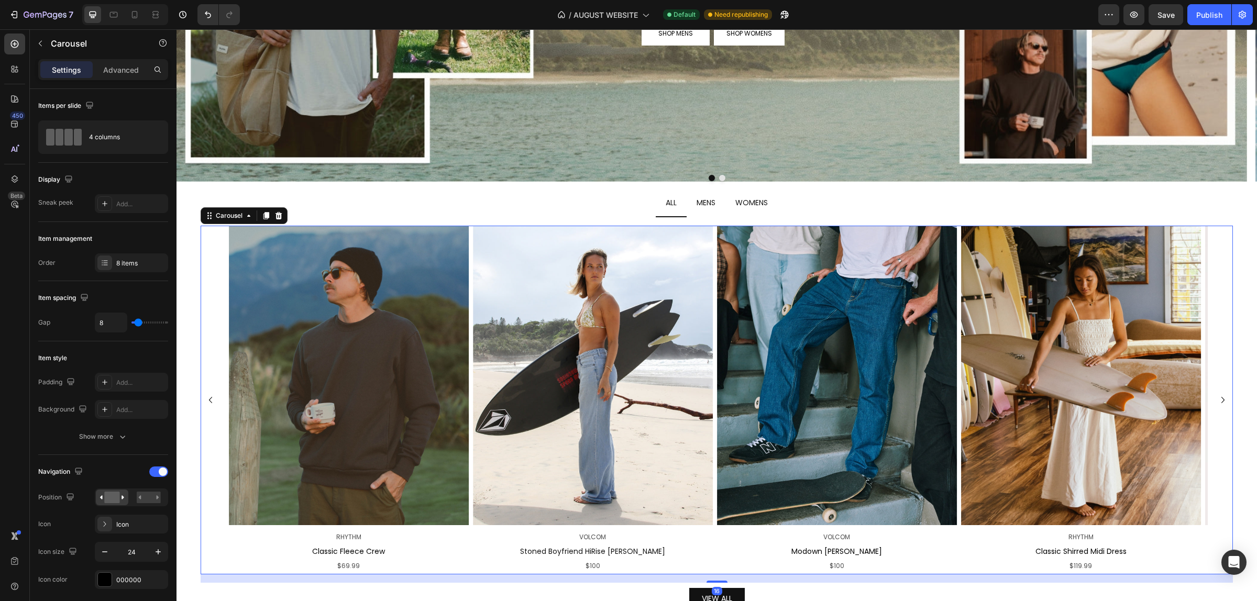
click at [213, 401] on icon "Carousel Back Arrow" at bounding box center [210, 400] width 13 height 13
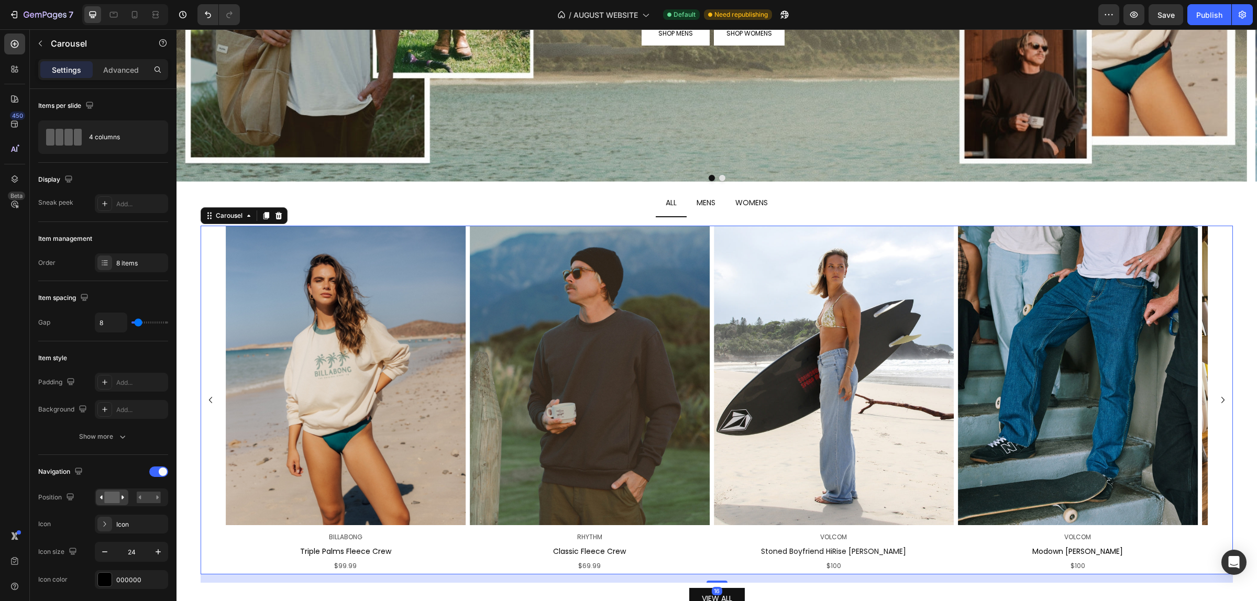
click at [213, 401] on icon "Carousel Back Arrow" at bounding box center [210, 400] width 13 height 13
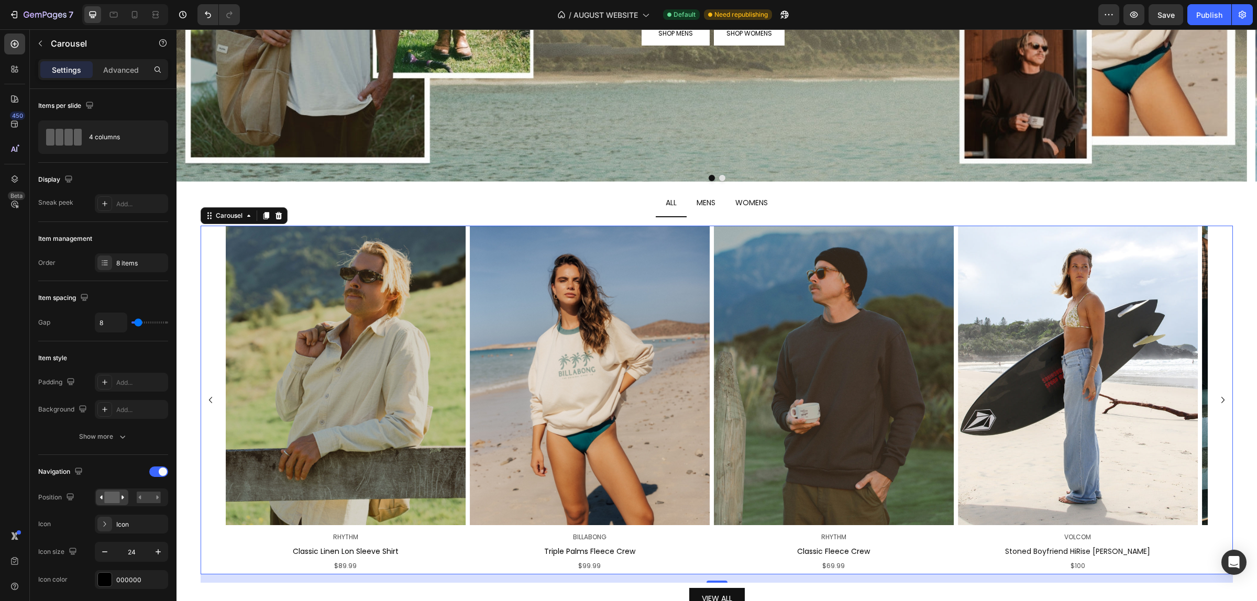
click at [213, 401] on icon "Carousel Back Arrow" at bounding box center [210, 400] width 13 height 13
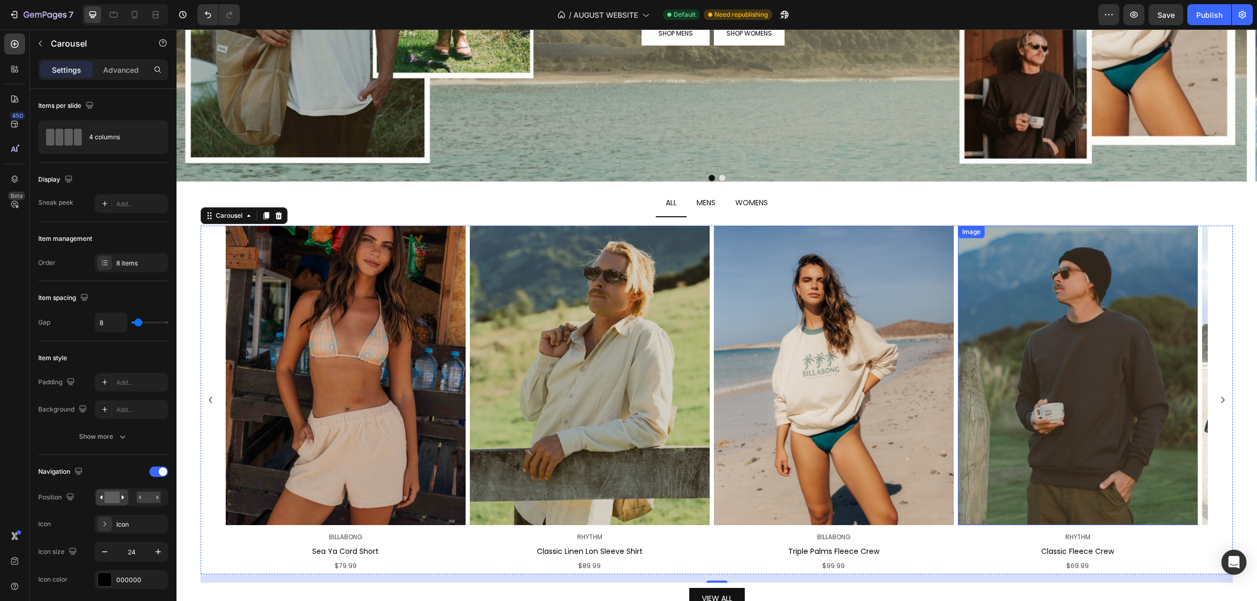
click at [995, 372] on img at bounding box center [1078, 376] width 240 height 300
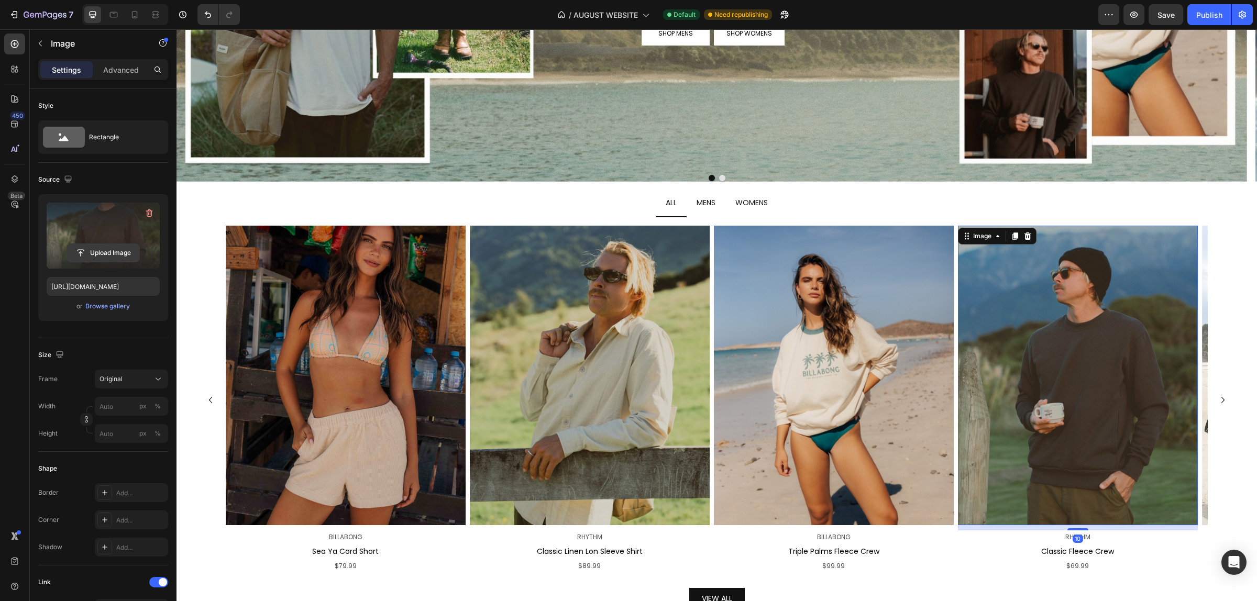
click at [113, 251] on input "file" at bounding box center [103, 253] width 72 height 18
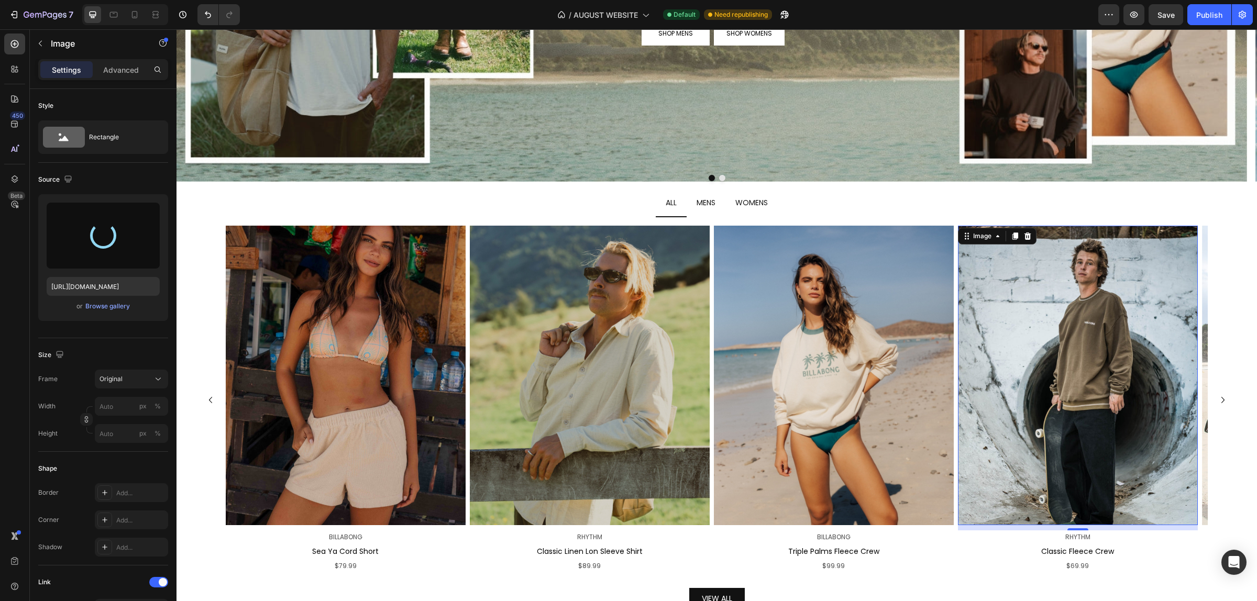
type input "[URL][DOMAIN_NAME]"
click at [605, 373] on img at bounding box center [590, 376] width 240 height 300
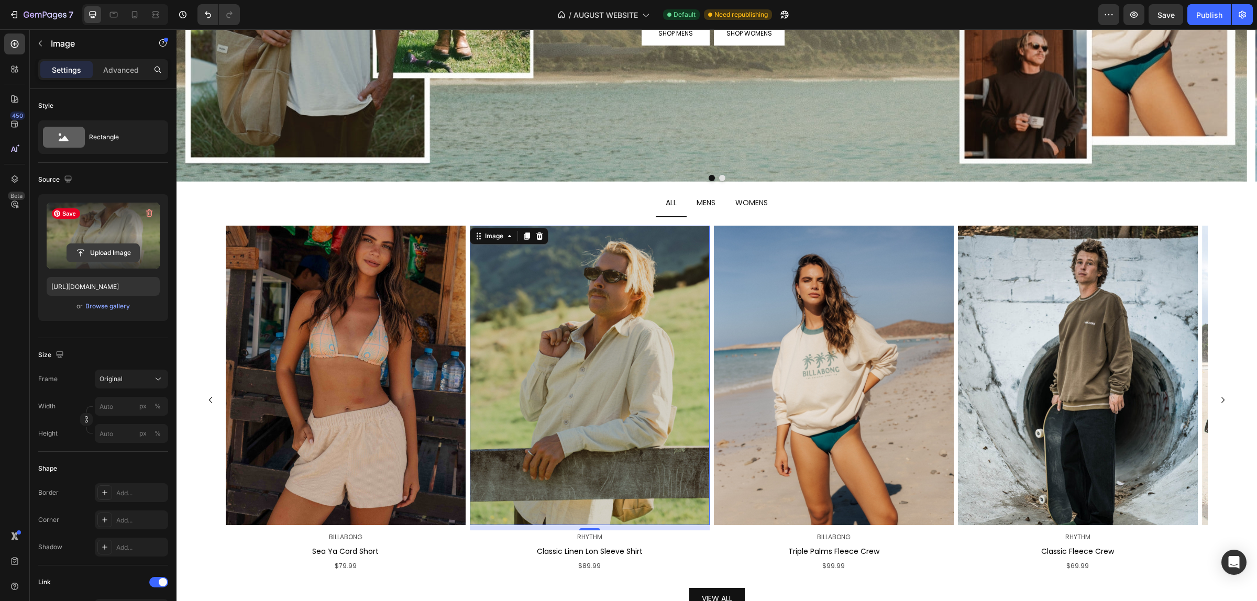
click at [94, 255] on input "file" at bounding box center [103, 253] width 72 height 18
click at [1079, 555] on p "Classic Fleece Crew" at bounding box center [1078, 551] width 238 height 13
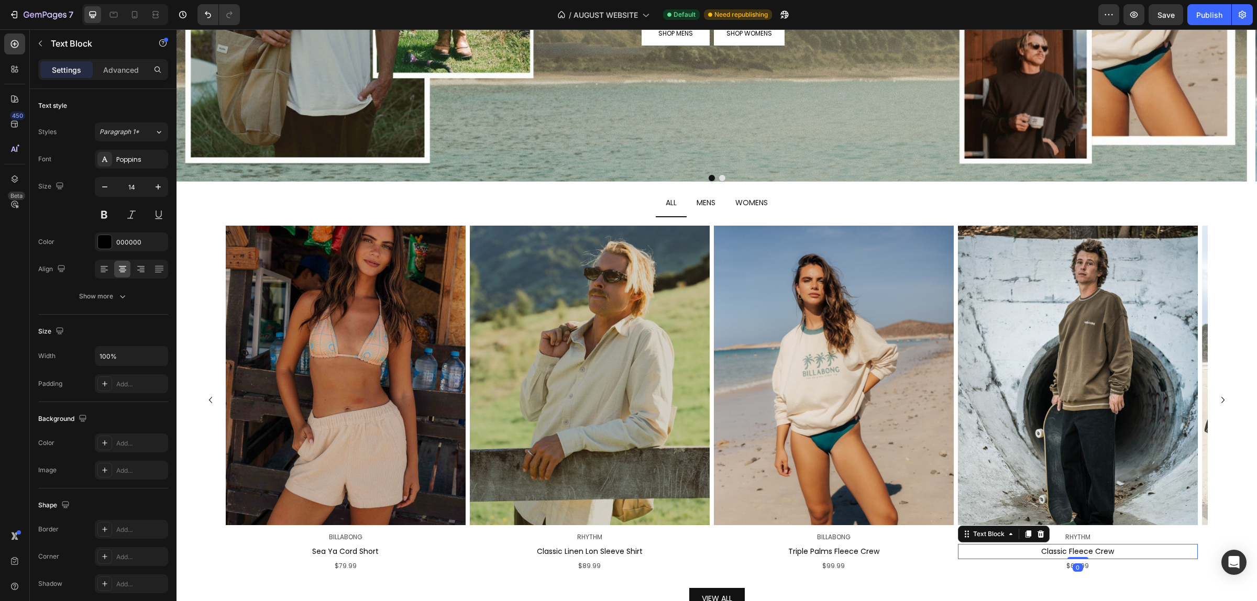
click at [1082, 553] on p "Classic Fleece Crew" at bounding box center [1078, 551] width 238 height 13
click at [1074, 423] on img at bounding box center [1078, 376] width 240 height 300
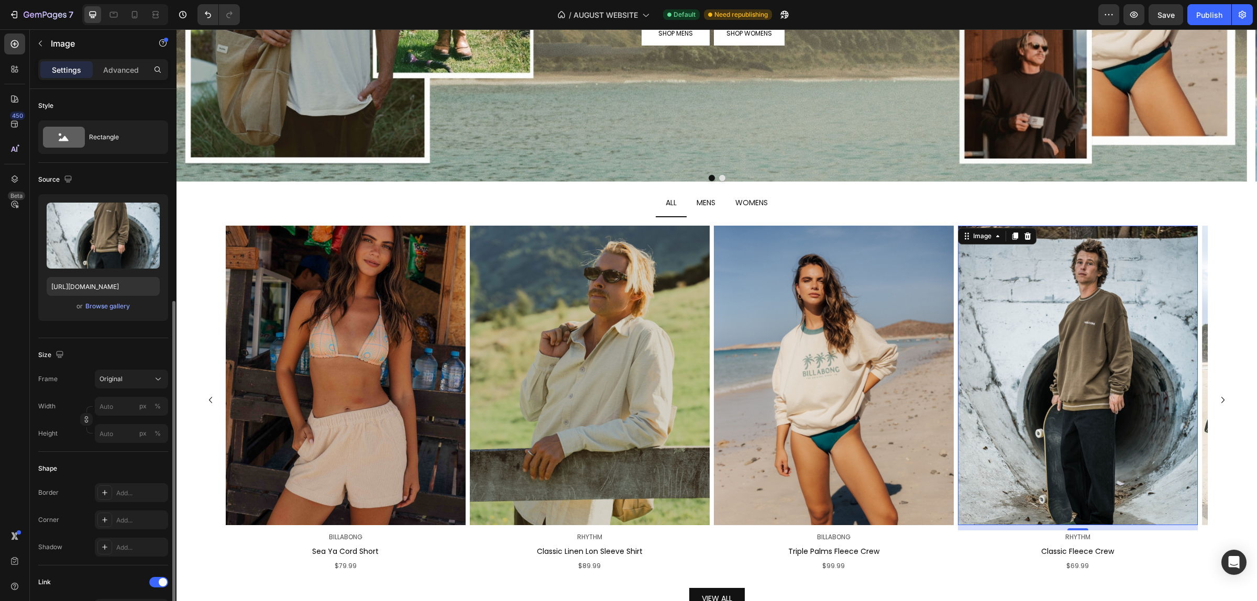
scroll to position [196, 0]
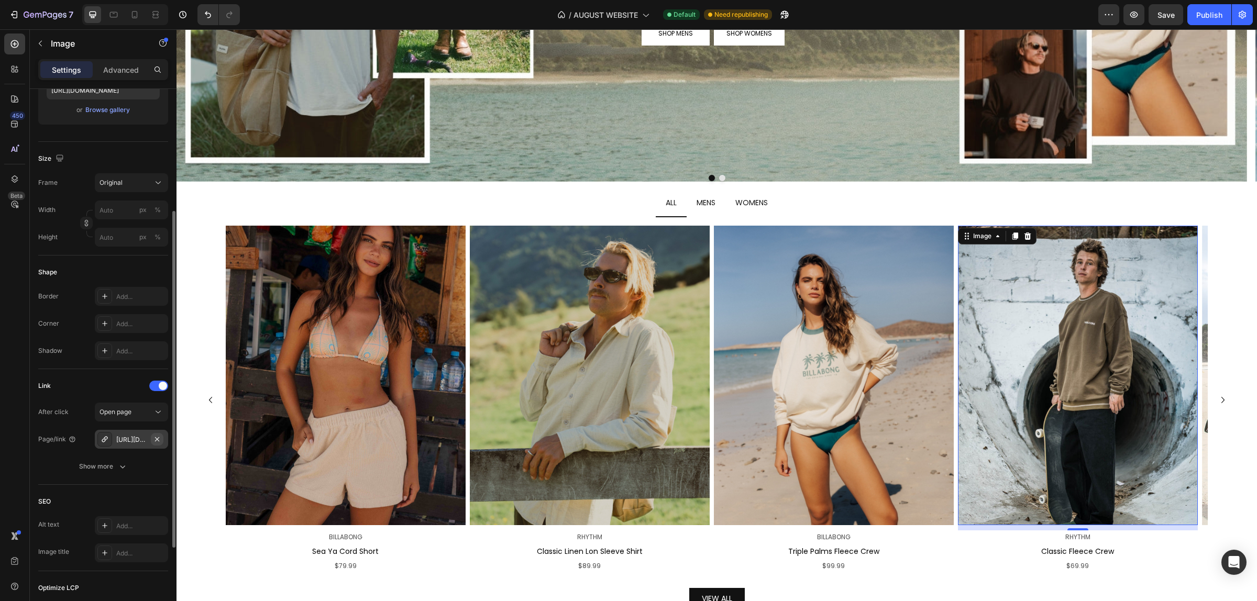
click at [153, 440] on icon "button" at bounding box center [157, 439] width 8 height 8
click at [139, 443] on div "Add..." at bounding box center [140, 439] width 49 height 9
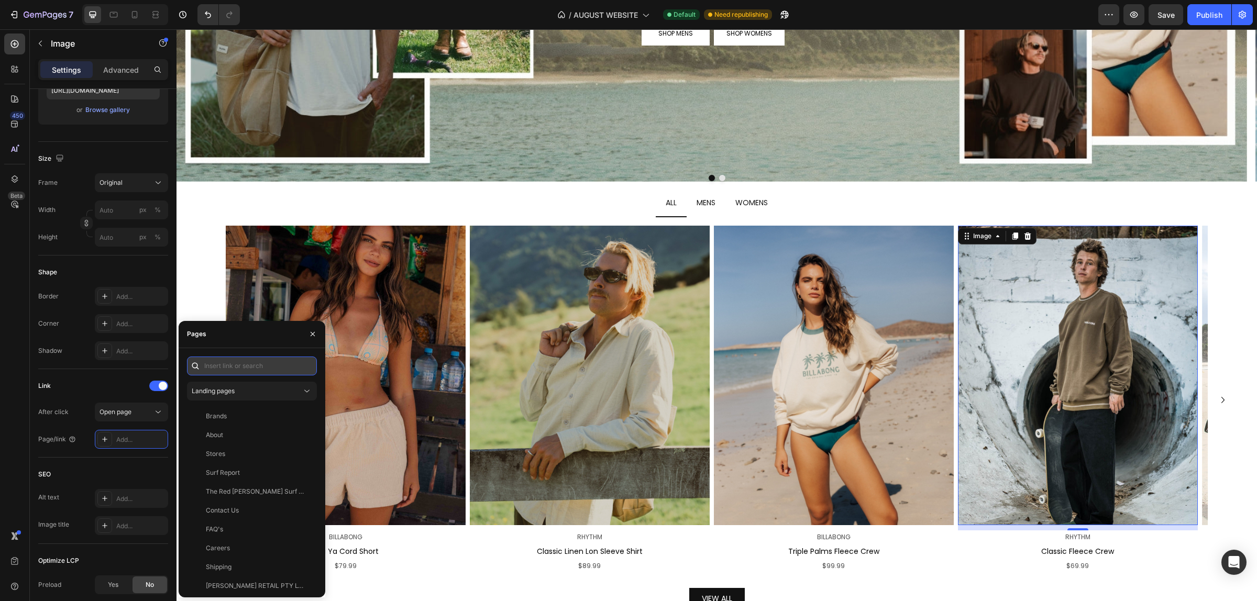
click at [252, 373] on input "text" at bounding box center [252, 366] width 130 height 19
paste input "[URL][DOMAIN_NAME]"
type input "[URL][DOMAIN_NAME]"
click at [263, 394] on div "[URL][DOMAIN_NAME]" at bounding box center [240, 391] width 68 height 9
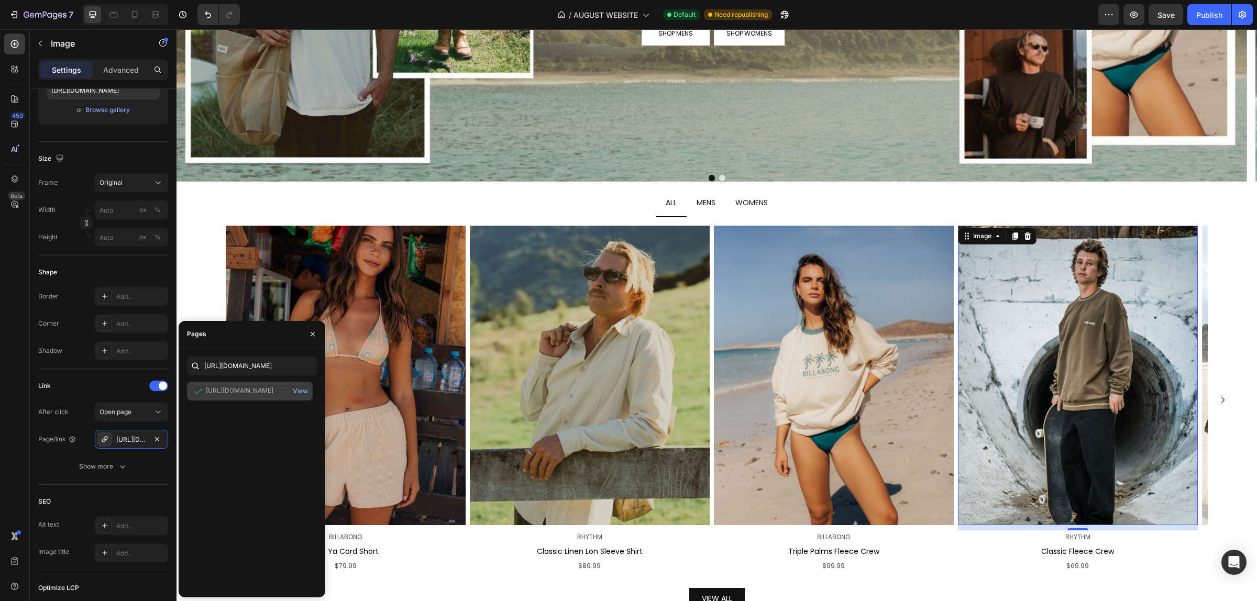
scroll to position [0, 0]
click at [196, 261] on div "Image BILLABONG Text Block Sea Ya Cord Short Text Block $79.99 Text Block Image…" at bounding box center [716, 421] width 1049 height 409
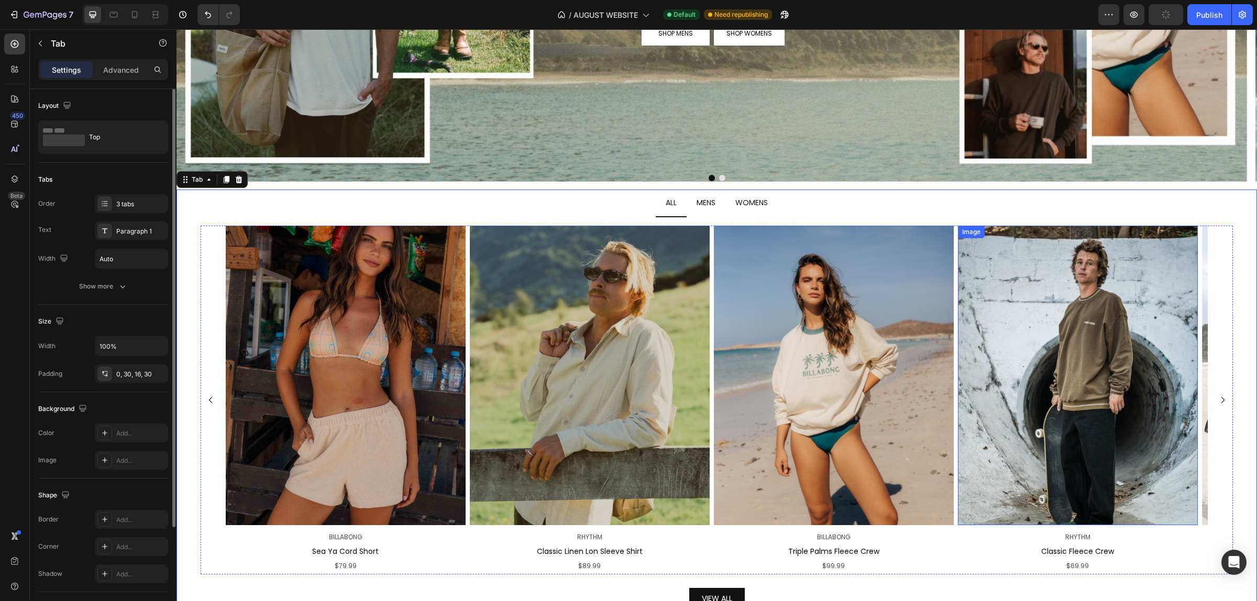
click at [1078, 357] on img at bounding box center [1078, 376] width 240 height 300
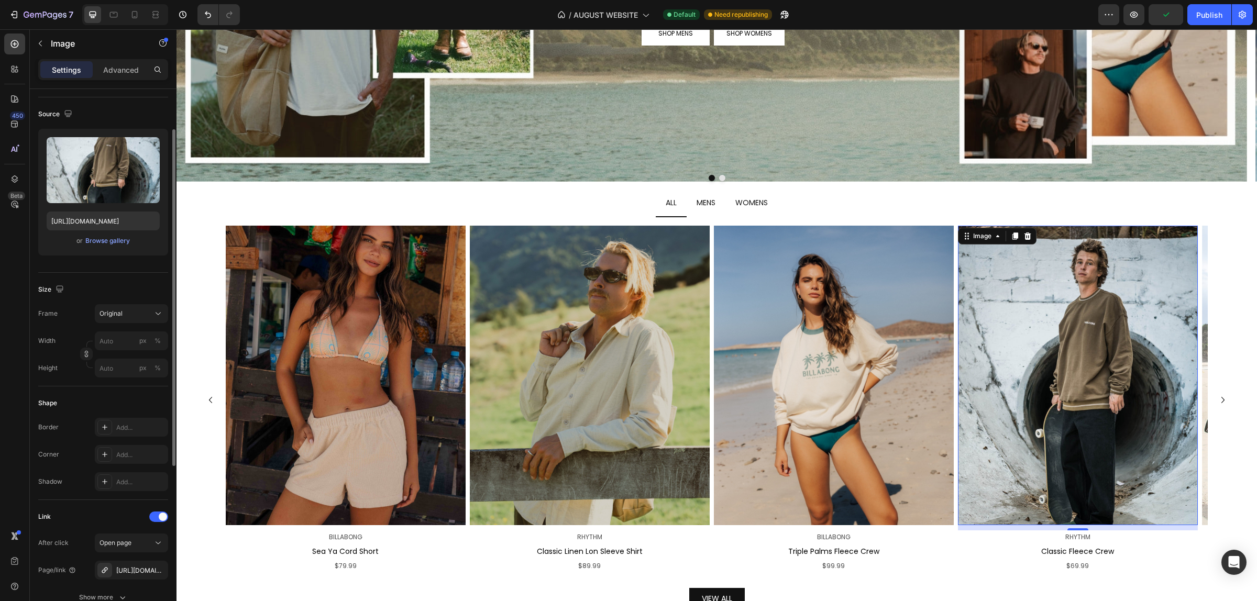
scroll to position [131, 0]
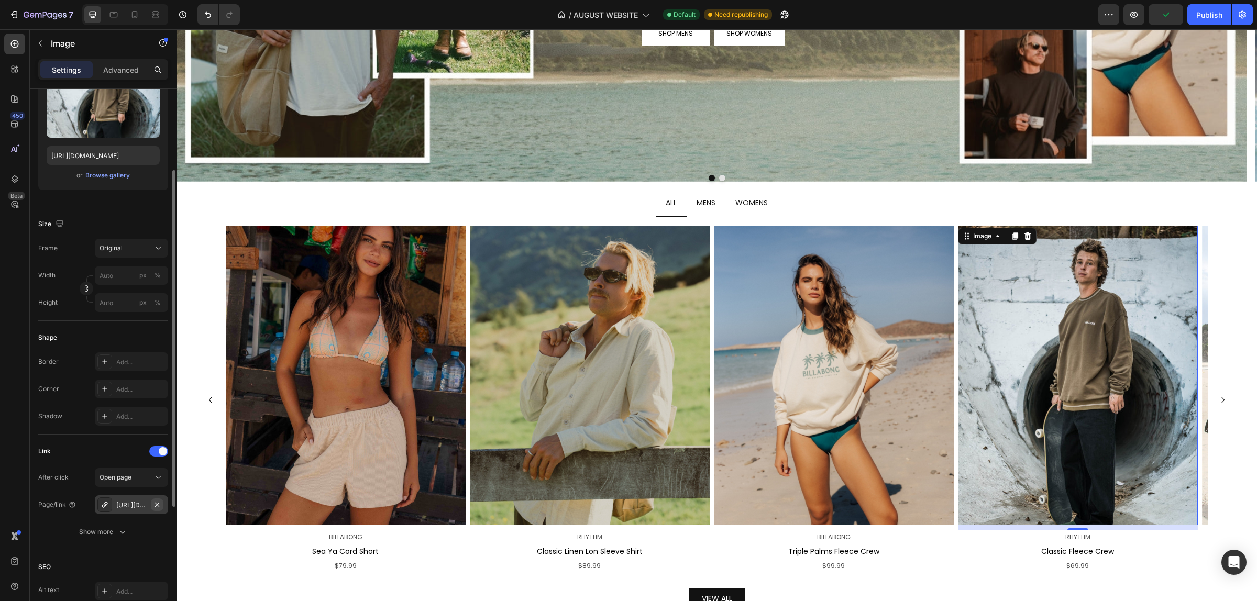
click at [153, 503] on icon "button" at bounding box center [157, 505] width 8 height 8
click at [126, 503] on div "Add..." at bounding box center [140, 505] width 49 height 9
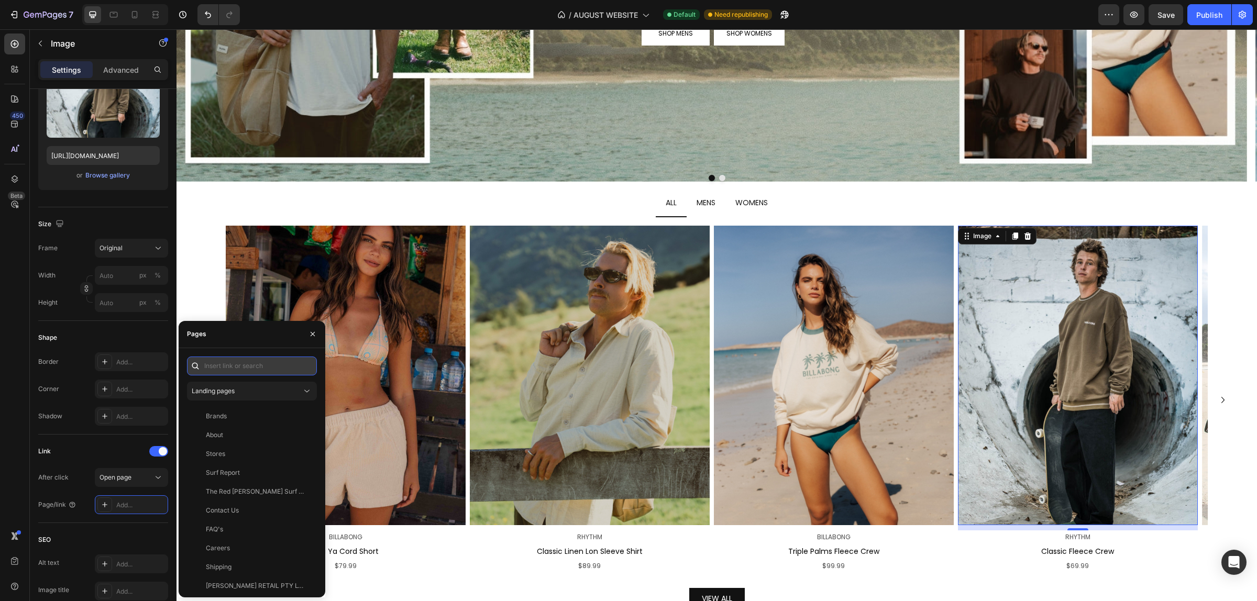
click at [249, 373] on input "text" at bounding box center [252, 366] width 130 height 19
paste input "[URL][DOMAIN_NAME]"
type input "[URL][DOMAIN_NAME]"
click at [266, 393] on div "[URL][DOMAIN_NAME]" at bounding box center [240, 391] width 68 height 9
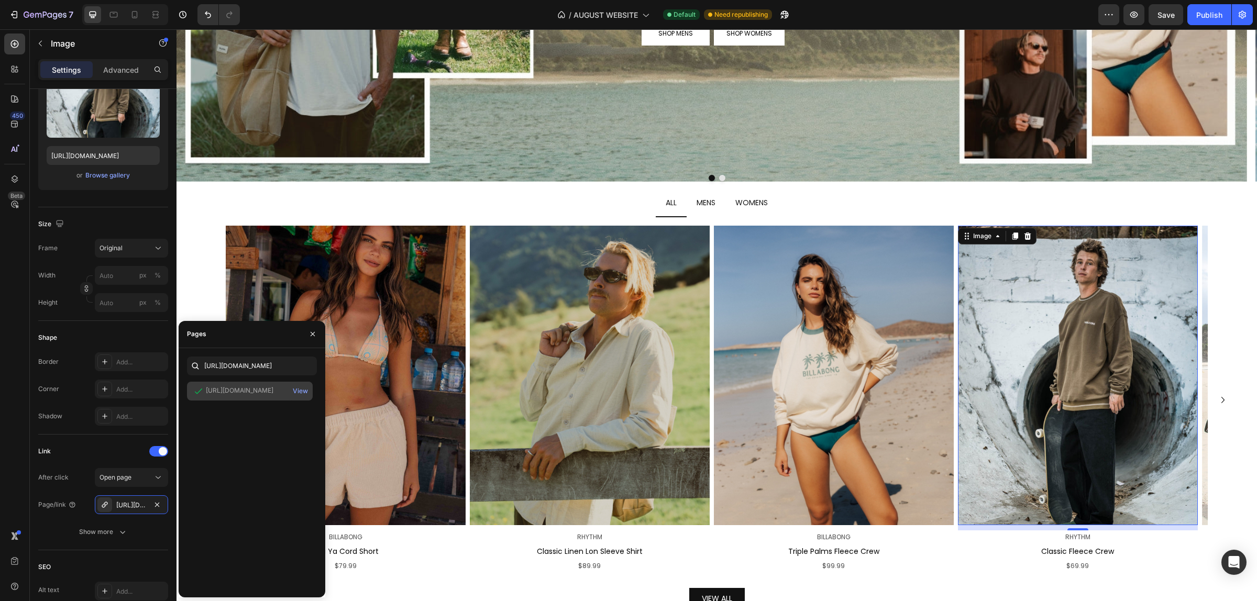
scroll to position [0, 0]
click at [324, 203] on ul "ALL MENS WOMENS" at bounding box center [716, 204] width 1049 height 28
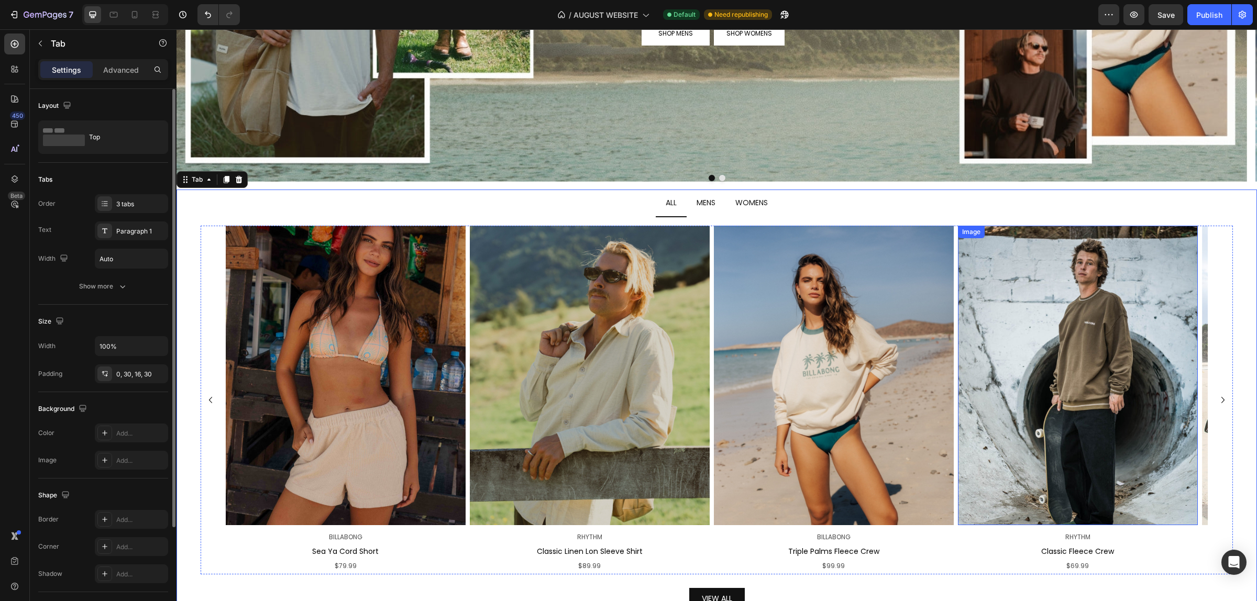
click at [1028, 339] on img at bounding box center [1078, 376] width 240 height 300
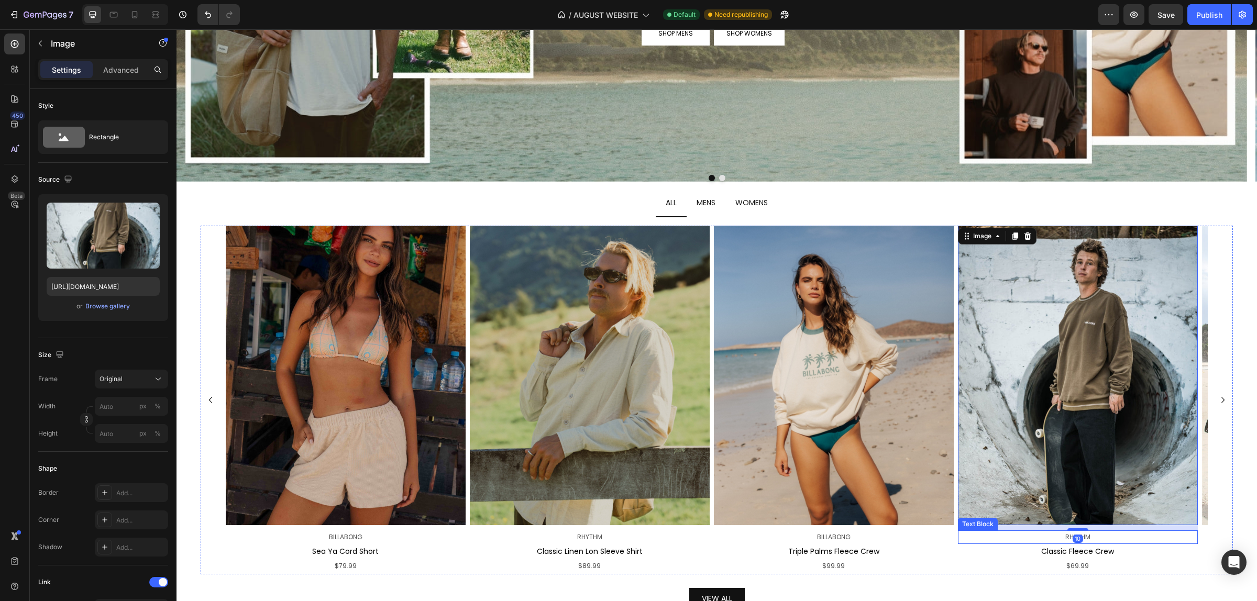
click at [1088, 540] on p "RHYTHM" at bounding box center [1078, 538] width 238 height 12
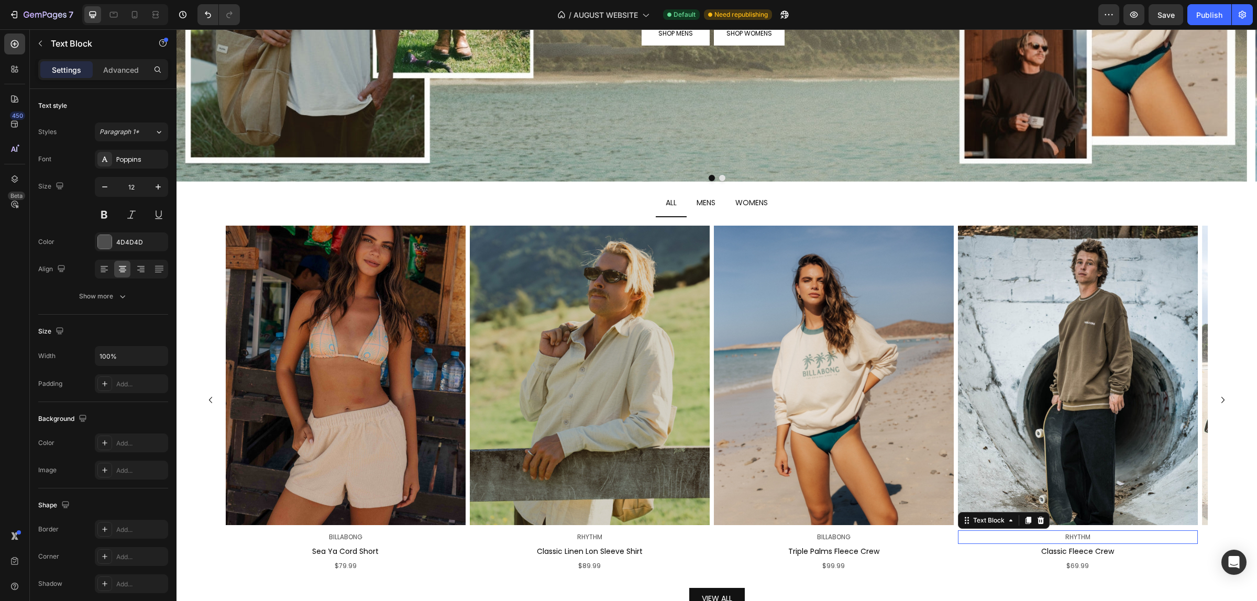
click at [1088, 540] on p "RHYTHM" at bounding box center [1078, 538] width 238 height 12
drag, startPoint x: 1105, startPoint y: 538, endPoint x: 1047, endPoint y: 538, distance: 57.6
click at [1047, 538] on p "RHYTHM" at bounding box center [1078, 538] width 238 height 12
click at [1067, 540] on p "RHYTHM" at bounding box center [1078, 538] width 238 height 12
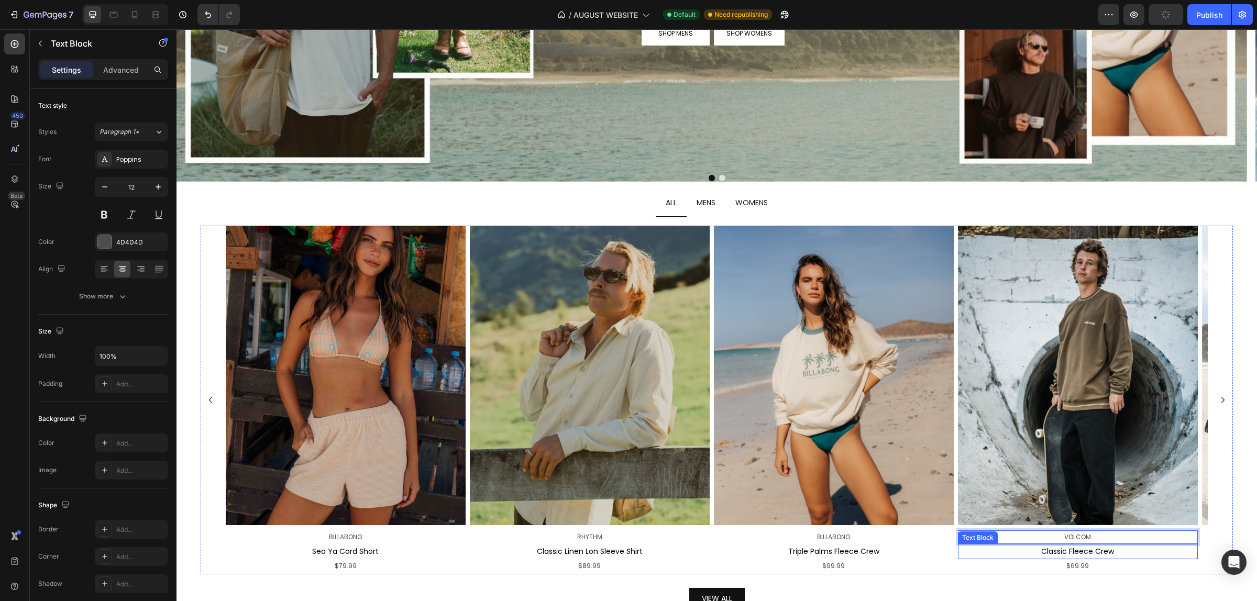
click at [1095, 554] on p "Classic Fleece Crew" at bounding box center [1078, 551] width 238 height 13
click at [1136, 559] on div "$69.99" at bounding box center [1078, 566] width 240 height 14
click at [1111, 551] on p "Classic Fleece Crew" at bounding box center [1078, 551] width 238 height 13
click at [1127, 550] on p "Classic Fleece Crew" at bounding box center [1078, 551] width 238 height 13
drag, startPoint x: 1127, startPoint y: 550, endPoint x: 1024, endPoint y: 551, distance: 102.7
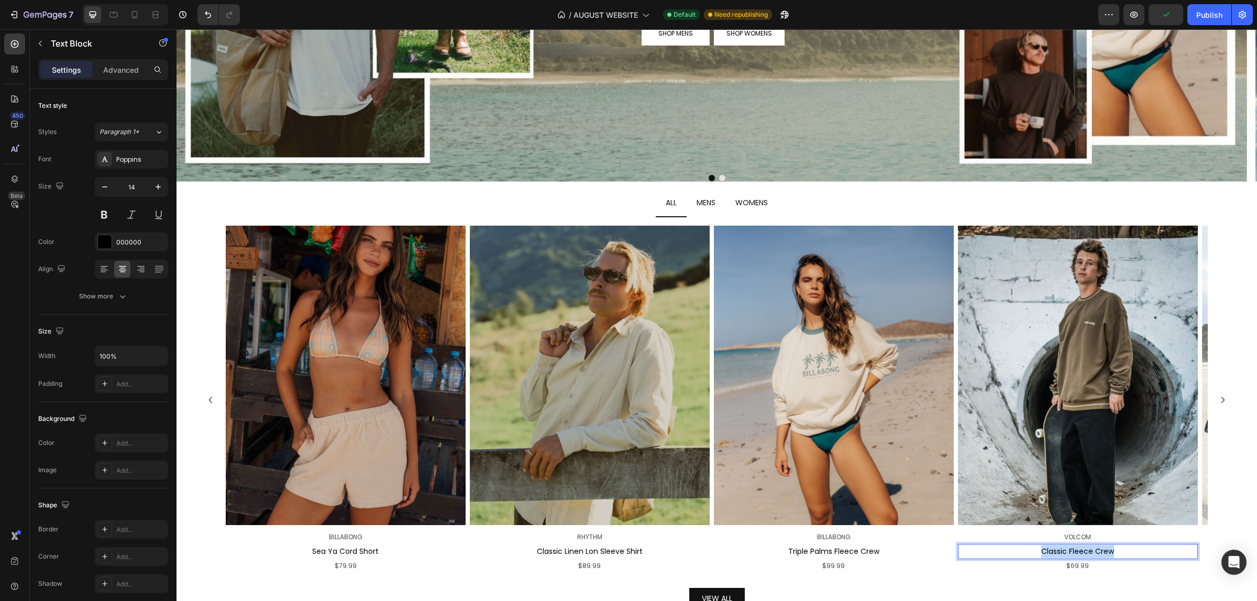
click at [1024, 551] on p "Classic Fleece Crew" at bounding box center [1078, 551] width 238 height 13
click at [1078, 568] on span "$69.99" at bounding box center [1077, 565] width 23 height 9
click at [542, 347] on img at bounding box center [590, 376] width 240 height 300
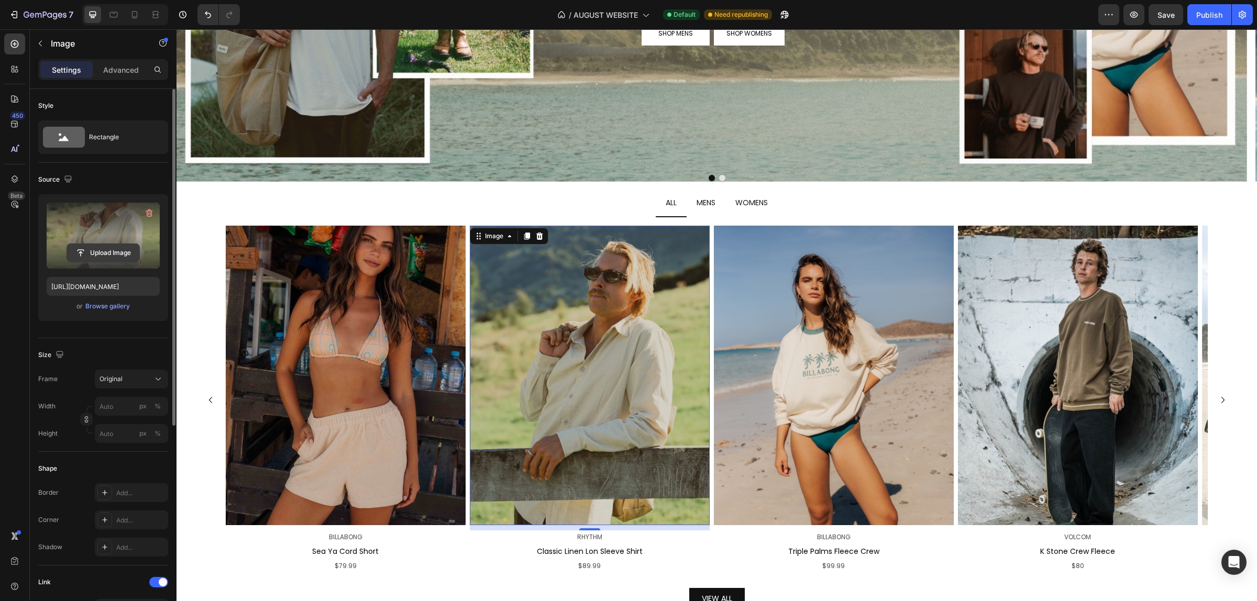
click at [94, 251] on input "file" at bounding box center [103, 253] width 72 height 18
type input "[URL][DOMAIN_NAME]"
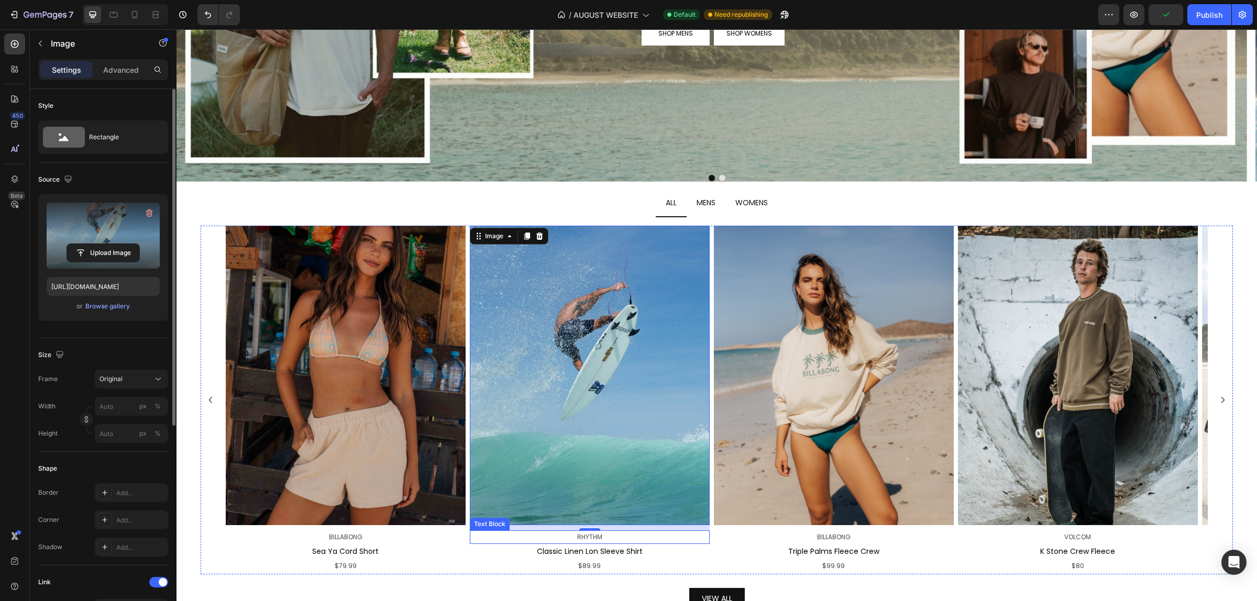
click at [605, 539] on p "RHYTHM" at bounding box center [590, 538] width 238 height 12
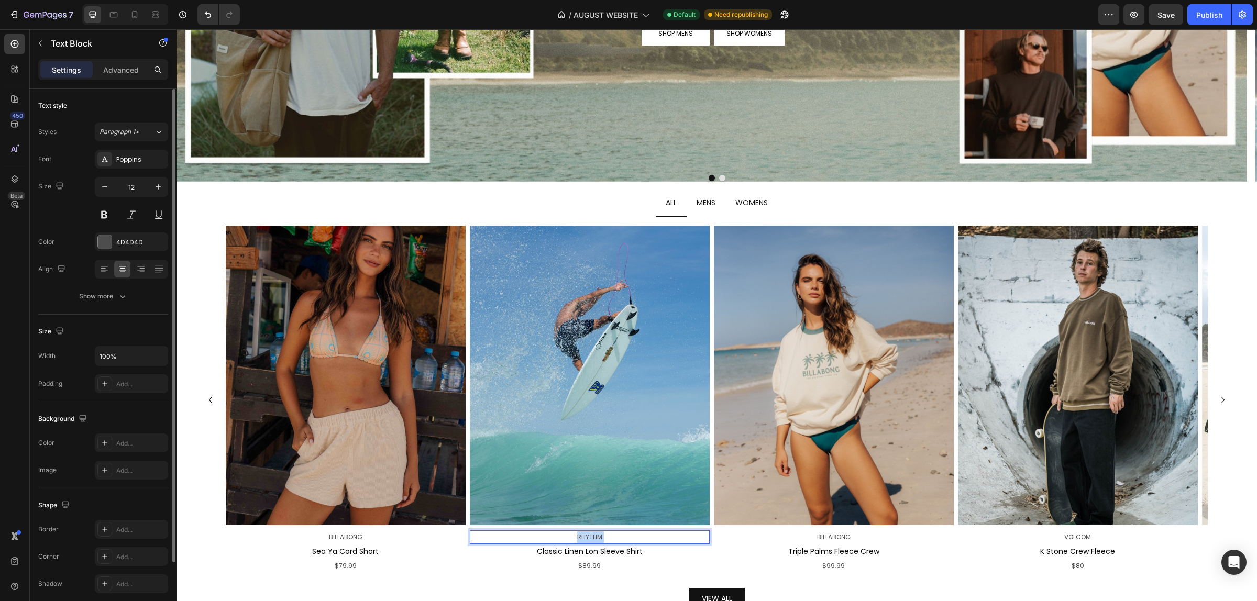
drag, startPoint x: 611, startPoint y: 538, endPoint x: 567, endPoint y: 537, distance: 43.5
click at [567, 537] on p "RHYTHM" at bounding box center [590, 538] width 238 height 12
click at [575, 537] on p "RHYTHM" at bounding box center [590, 538] width 238 height 12
click at [605, 535] on p "RHYTHM" at bounding box center [590, 538] width 238 height 12
click at [590, 535] on span "RHYTHM" at bounding box center [589, 537] width 25 height 9
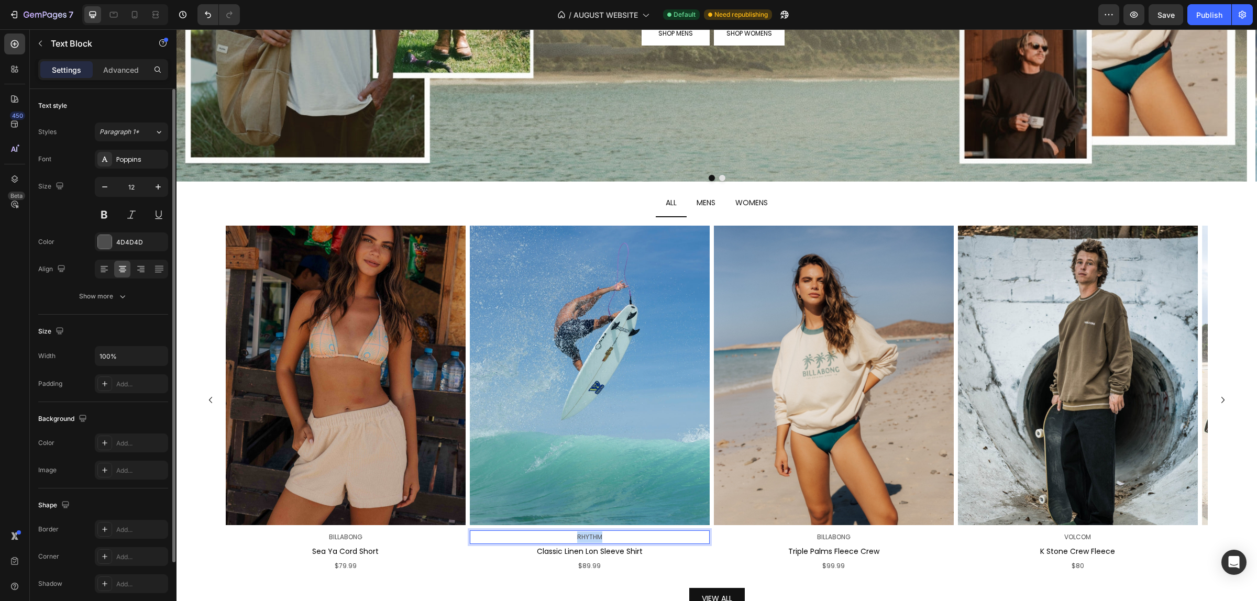
click at [590, 535] on span "RHYTHM" at bounding box center [589, 537] width 25 height 9
click at [621, 553] on p "Classic Linen Lon Sleeve Shirt" at bounding box center [590, 551] width 238 height 13
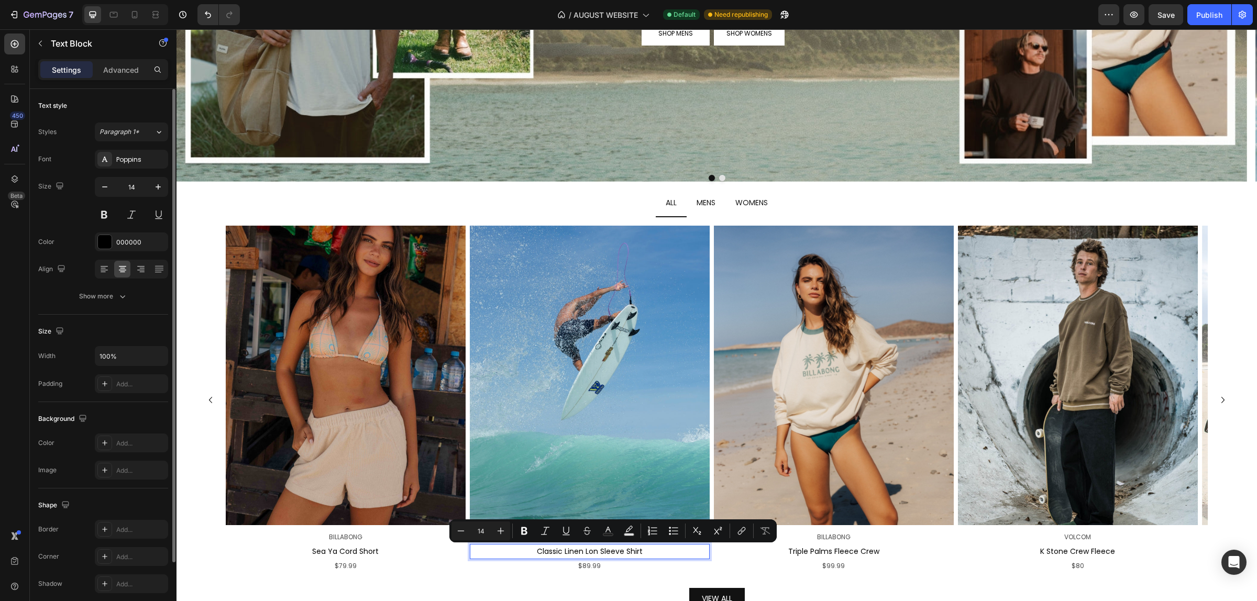
click at [668, 555] on p "Classic Linen Lon Sleeve Shirt" at bounding box center [590, 551] width 238 height 13
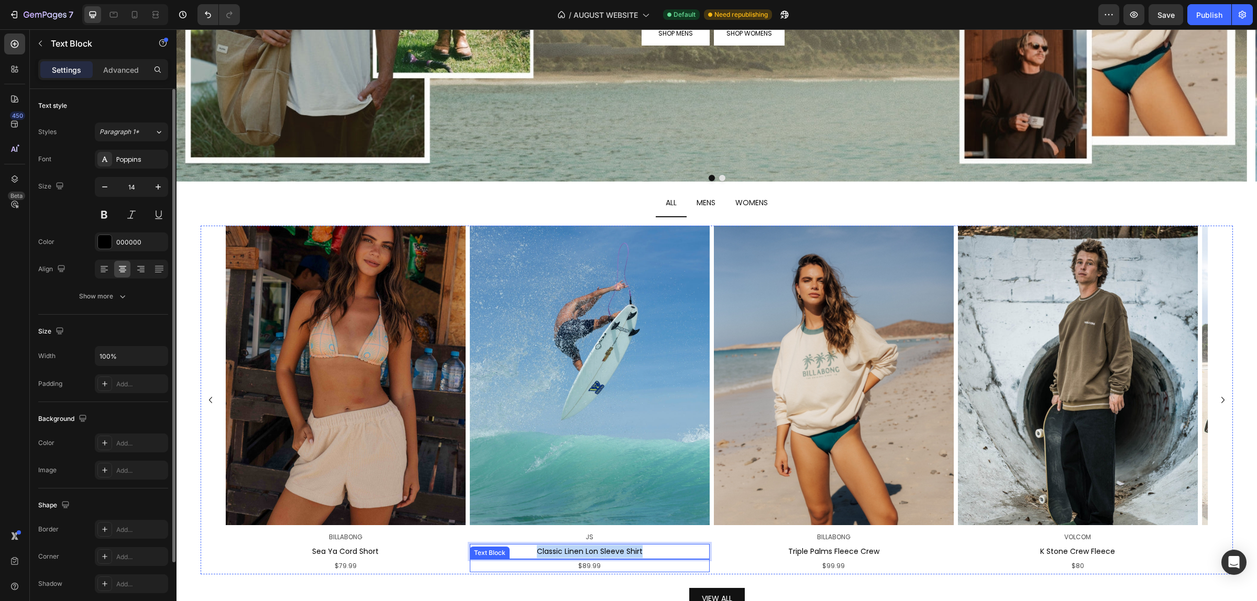
drag, startPoint x: 669, startPoint y: 555, endPoint x: 525, endPoint y: 559, distance: 143.6
click at [525, 559] on div "Image Row JS Text Block Classic Linen Lon Sleeve Shirt Text Block 0 $89.99 Text…" at bounding box center [590, 400] width 240 height 349
click at [587, 562] on span "$89.99" at bounding box center [589, 565] width 23 height 9
click at [585, 567] on span "$89.99" at bounding box center [589, 565] width 23 height 9
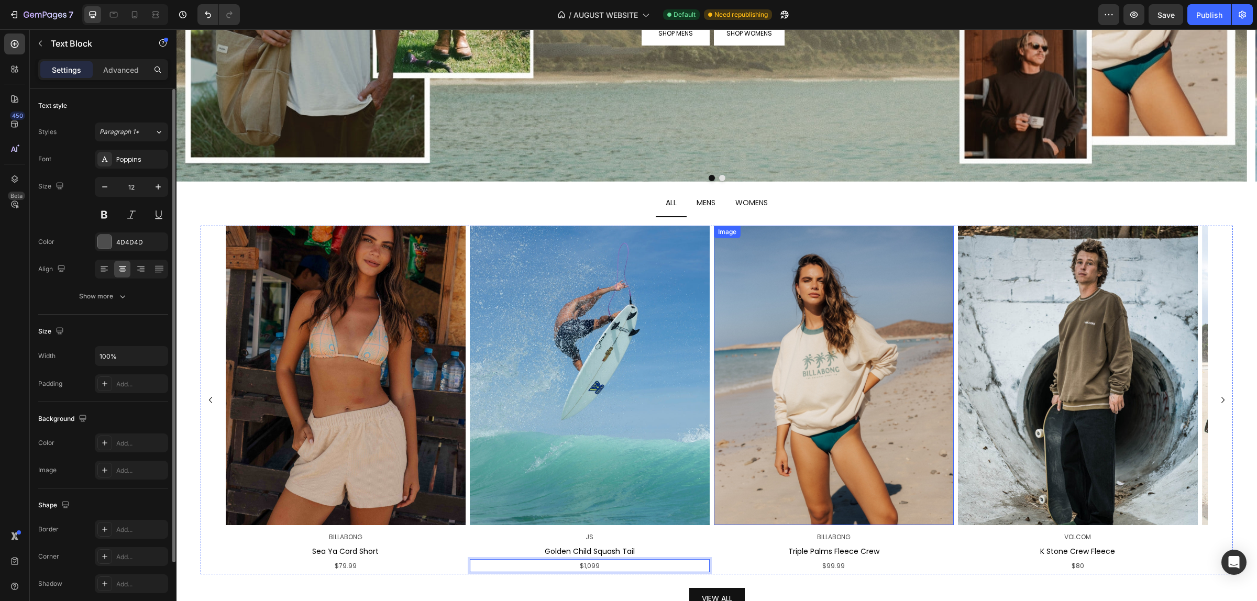
click at [930, 379] on img at bounding box center [834, 376] width 240 height 300
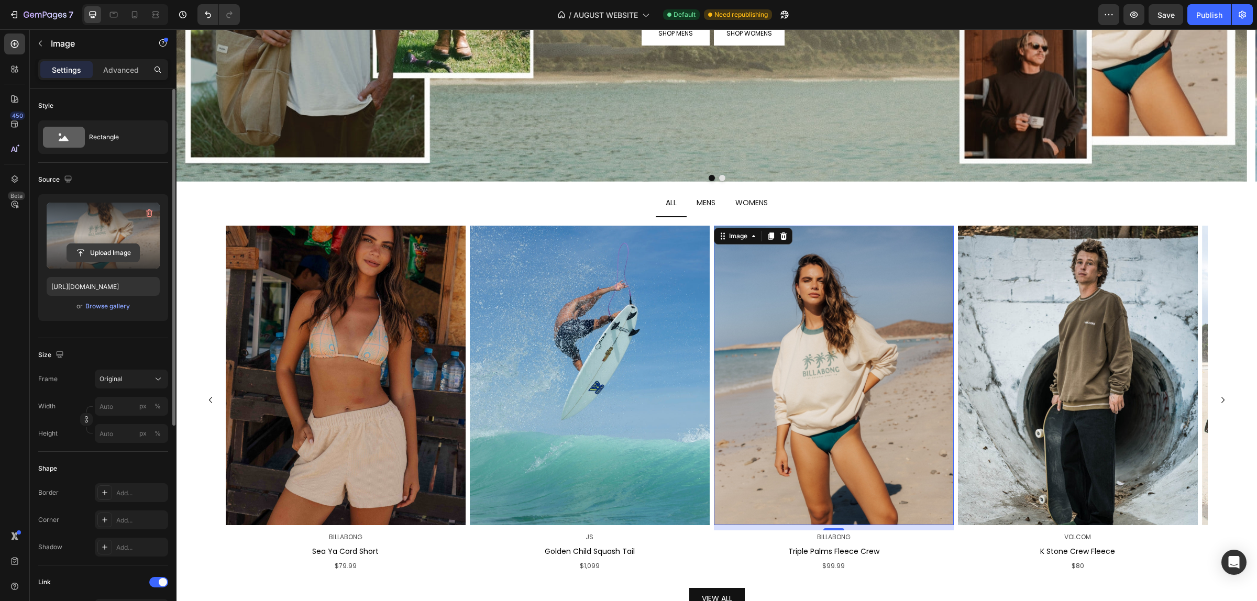
click at [105, 249] on input "file" at bounding box center [103, 253] width 72 height 18
type input "[URL][DOMAIN_NAME]"
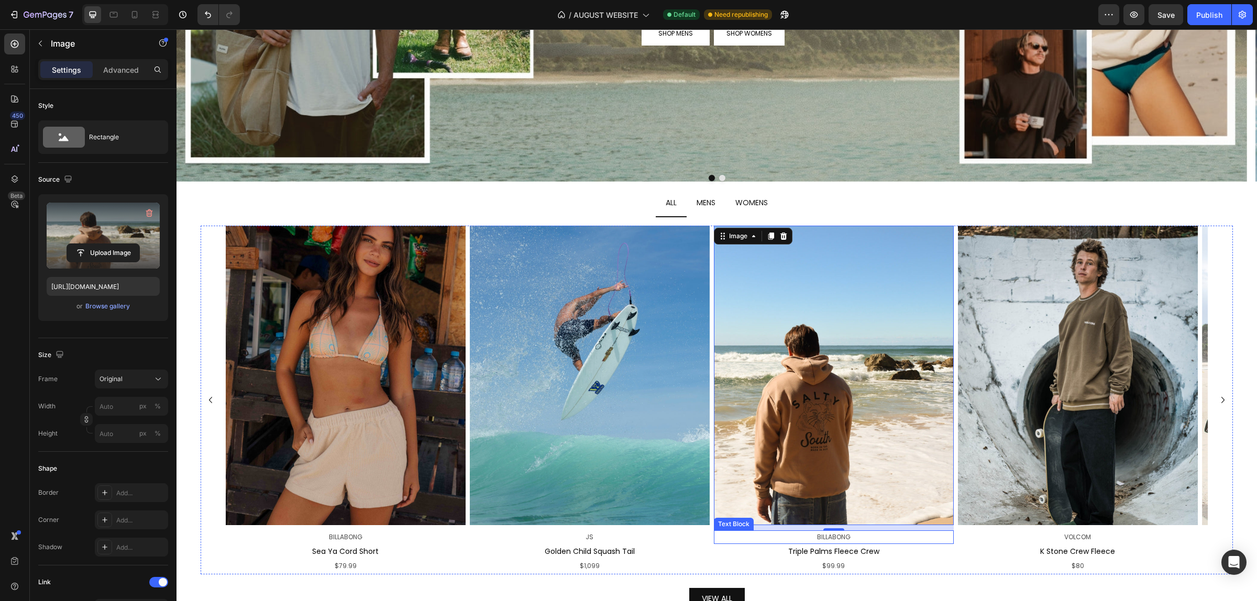
click at [838, 535] on span "BILLABONG" at bounding box center [834, 537] width 34 height 9
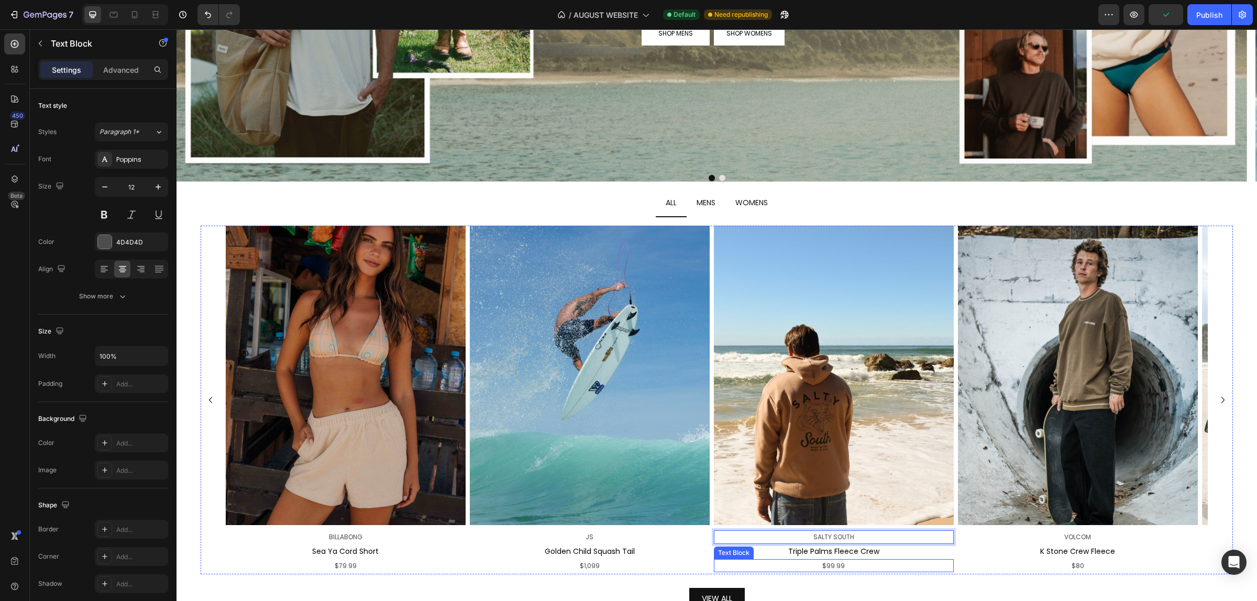
click at [863, 554] on span "Triple Palms Fleece Crew" at bounding box center [833, 551] width 91 height 10
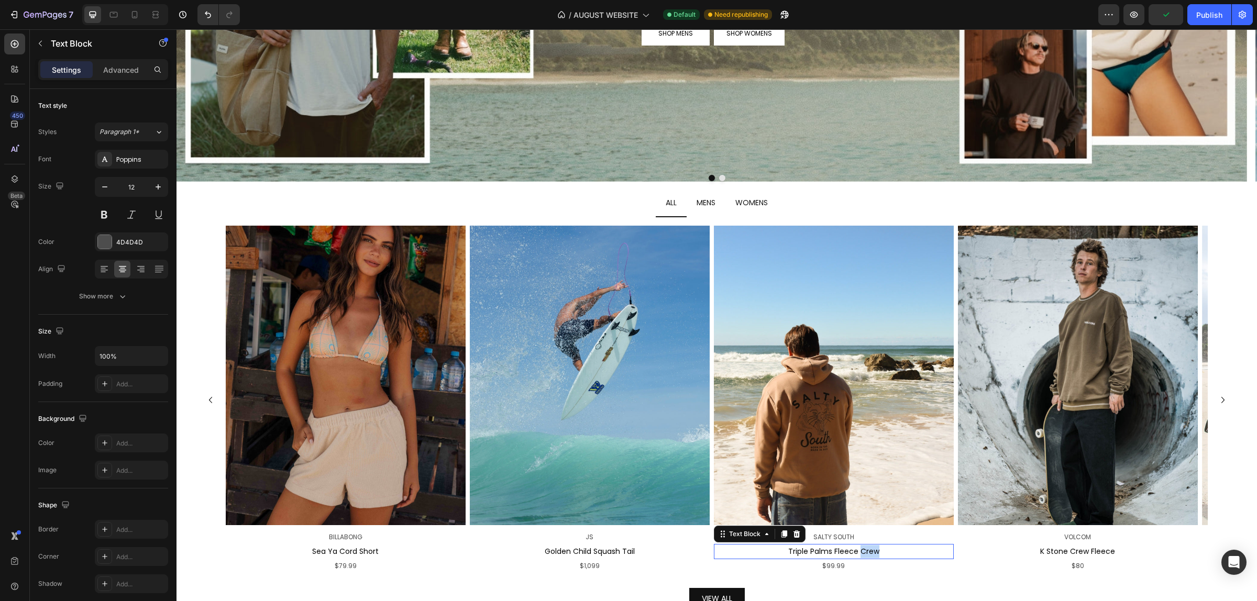
click at [863, 554] on span "Triple Palms Fleece Crew" at bounding box center [833, 551] width 91 height 10
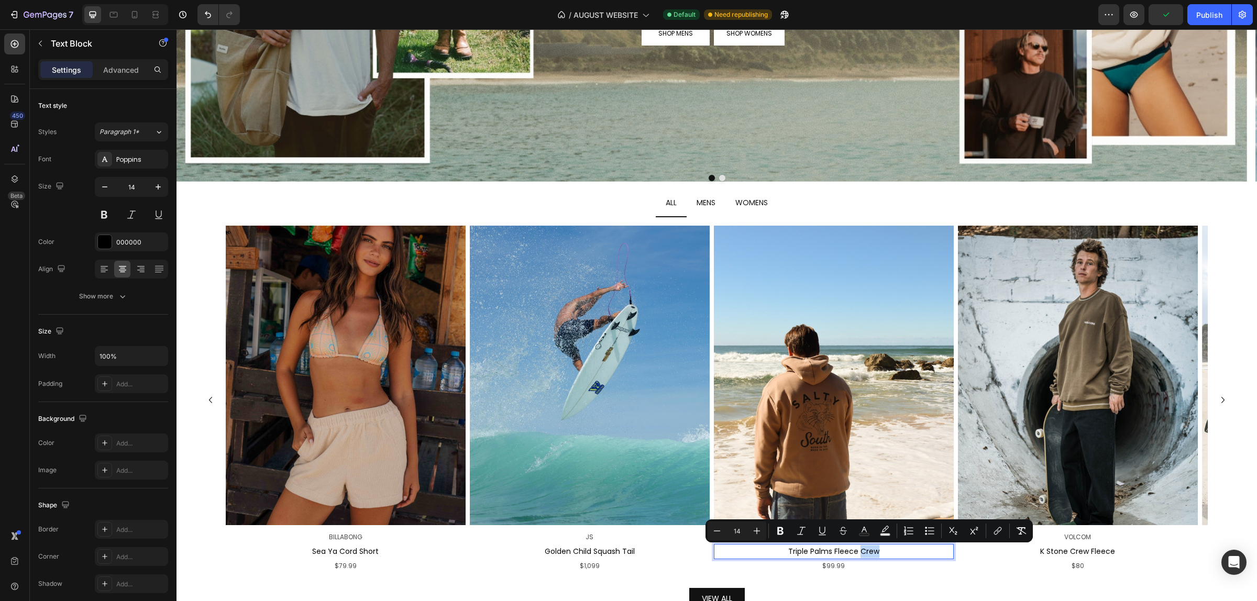
click at [886, 554] on p "Triple Palms Fleece Crew" at bounding box center [834, 551] width 238 height 13
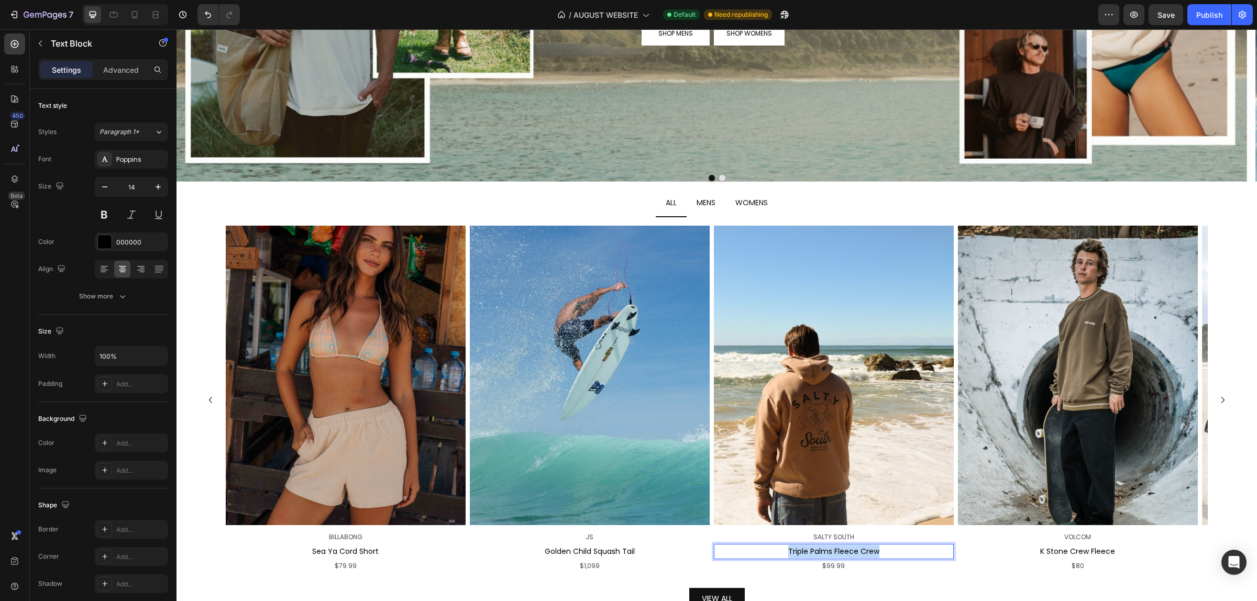
drag, startPoint x: 896, startPoint y: 553, endPoint x: 777, endPoint y: 553, distance: 119.4
click at [777, 553] on p "Triple Palms Fleece Crew" at bounding box center [834, 551] width 238 height 13
click at [886, 572] on p "$99.99" at bounding box center [834, 566] width 238 height 12
click at [846, 434] on img at bounding box center [834, 376] width 240 height 300
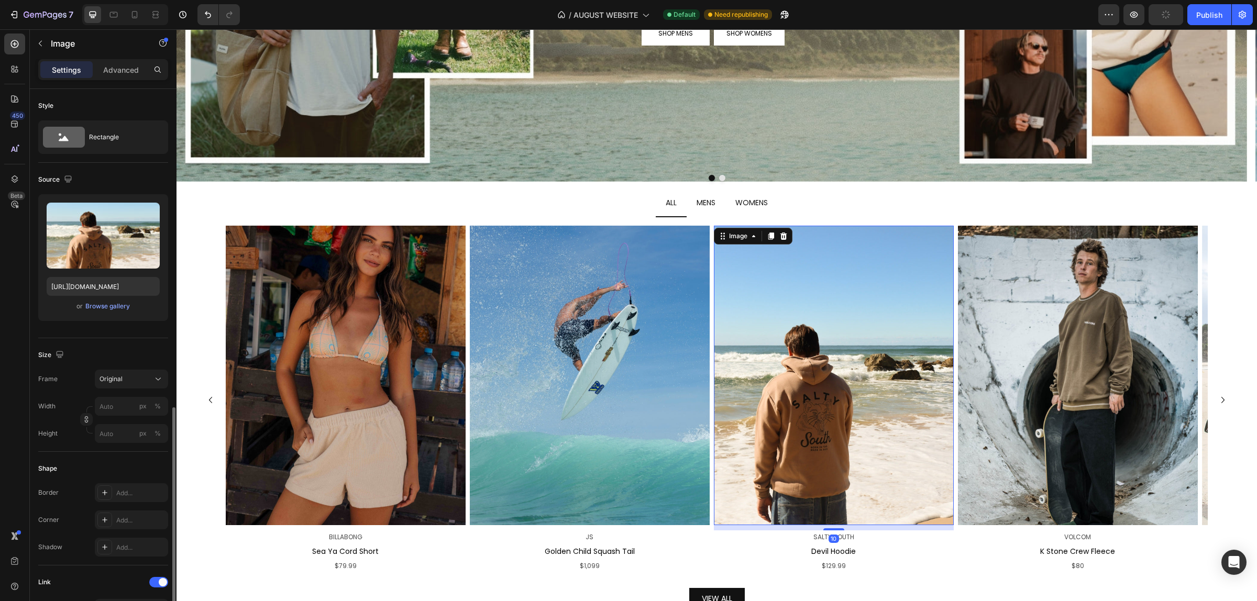
scroll to position [196, 0]
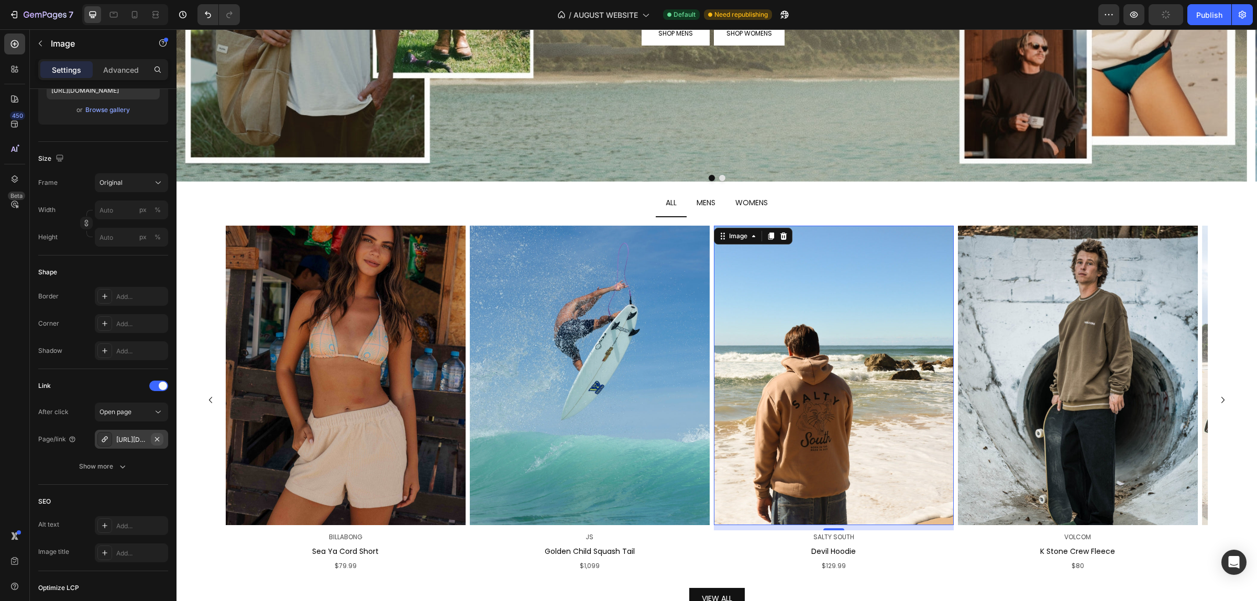
click at [156, 436] on icon "button" at bounding box center [157, 439] width 8 height 8
click at [136, 443] on div "Add..." at bounding box center [140, 439] width 49 height 9
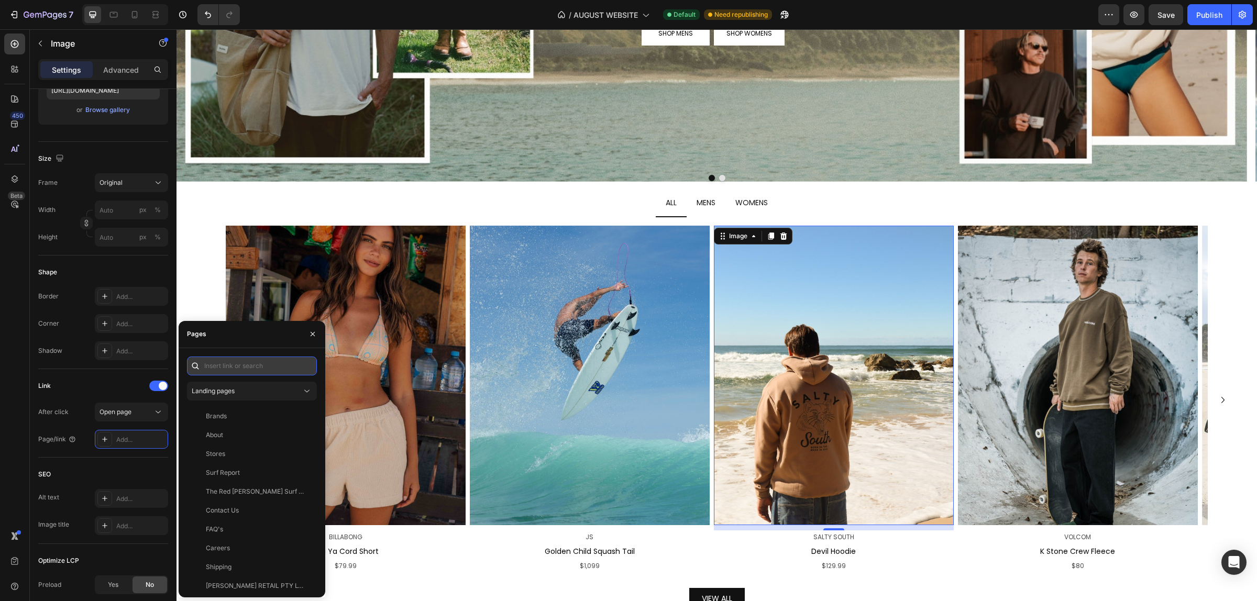
click at [234, 372] on input "text" at bounding box center [252, 366] width 130 height 19
paste input "[URL][DOMAIN_NAME]"
type input "[URL][DOMAIN_NAME]"
click at [273, 390] on div "[URL][DOMAIN_NAME]" at bounding box center [240, 391] width 68 height 9
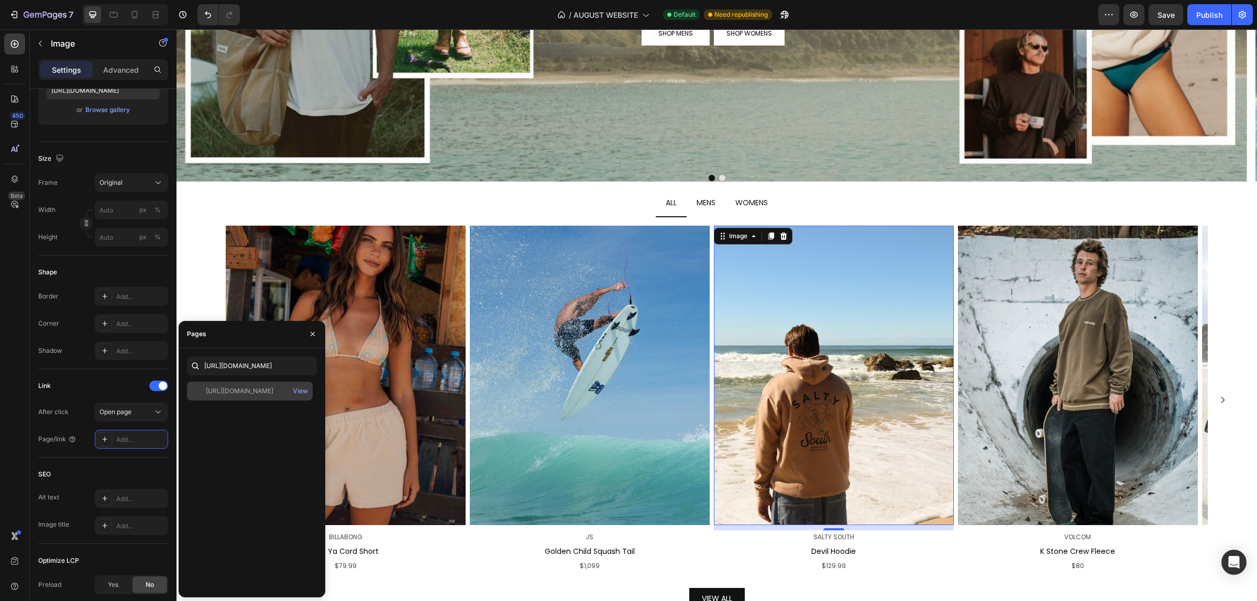
scroll to position [0, 0]
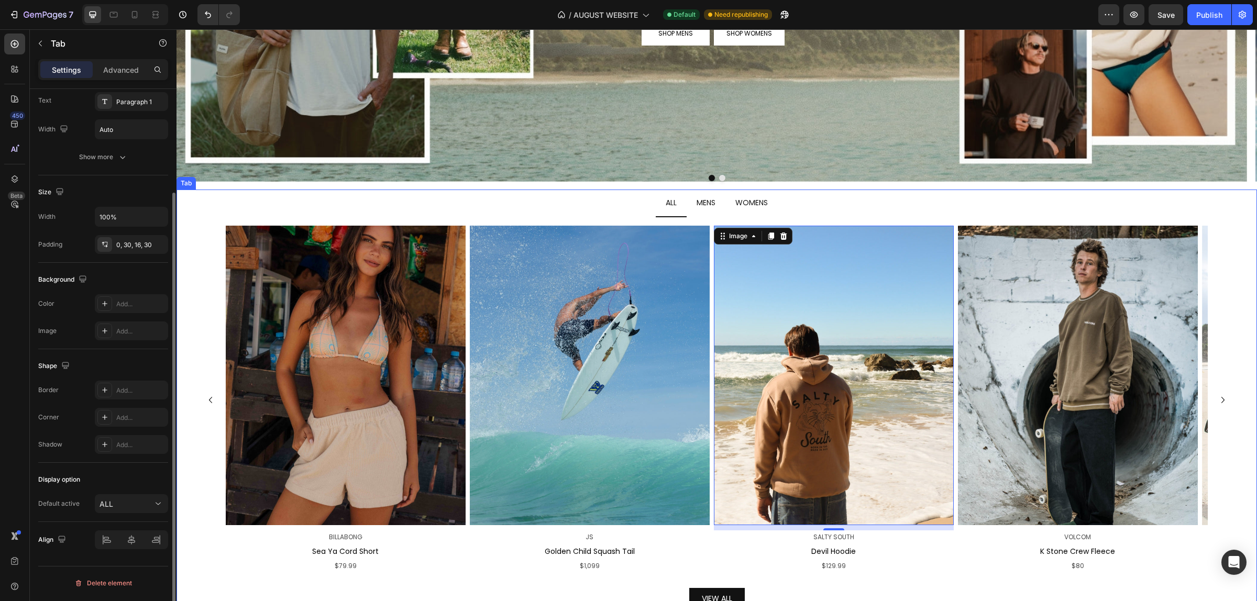
click at [186, 294] on div "ALL MENS WOMENS Image BILLABONG Text Block Sea Ya Cord Short Text Block $79.99 …" at bounding box center [716, 412] width 1080 height 445
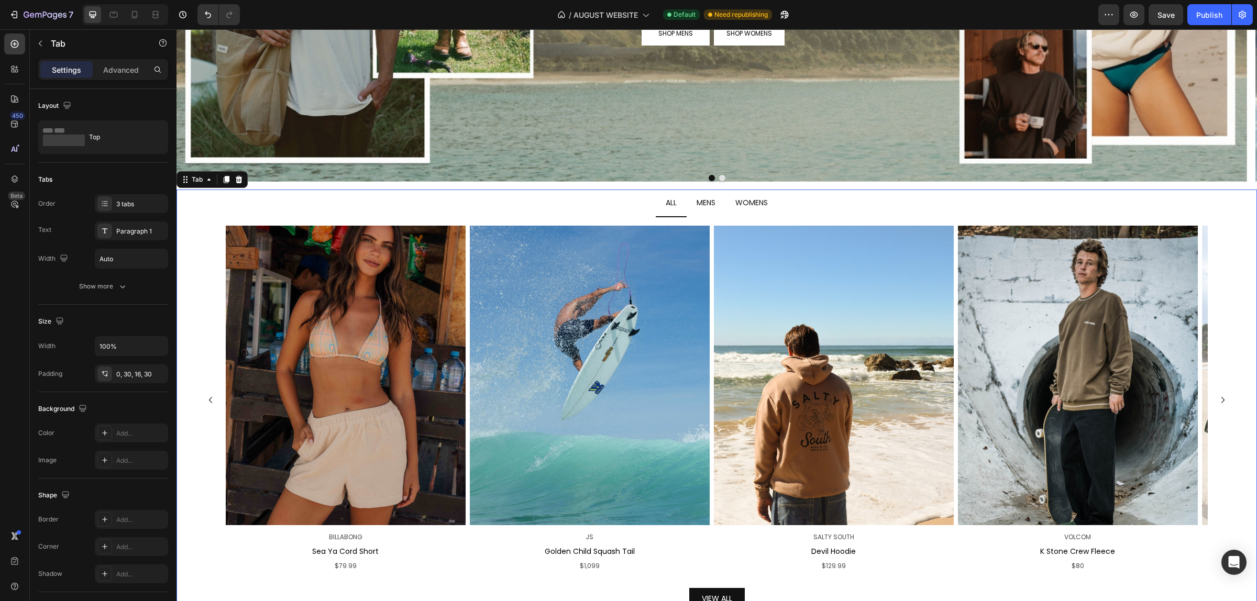
click at [1217, 402] on icon "Carousel Next Arrow" at bounding box center [1223, 400] width 13 height 13
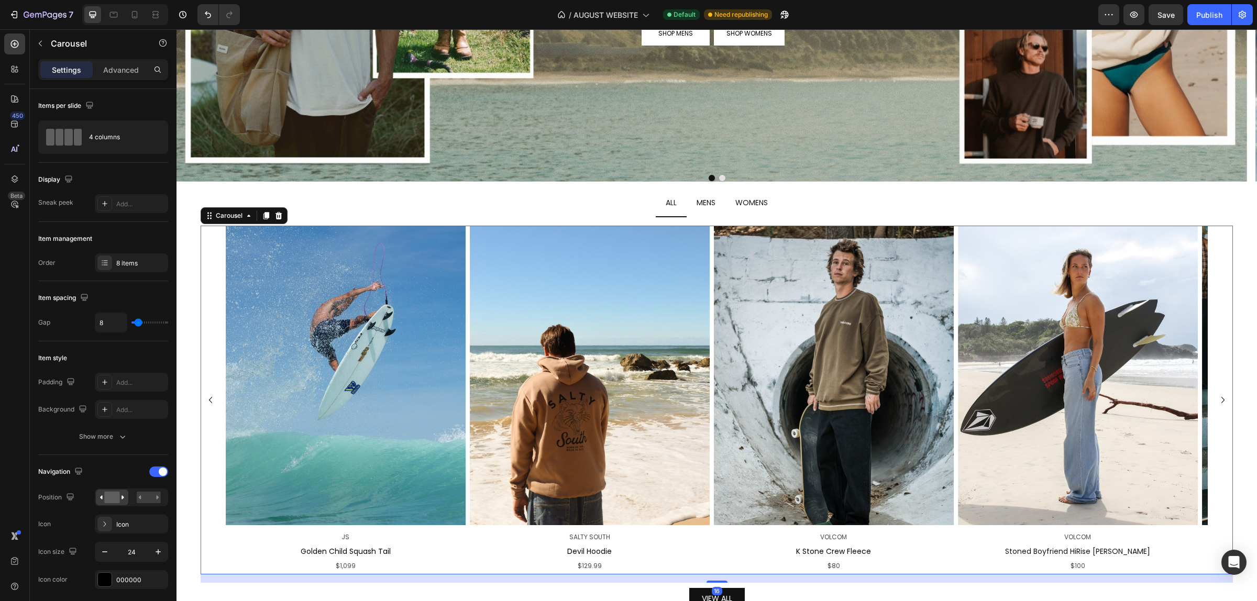
click at [1217, 402] on icon "Carousel Next Arrow" at bounding box center [1223, 400] width 13 height 13
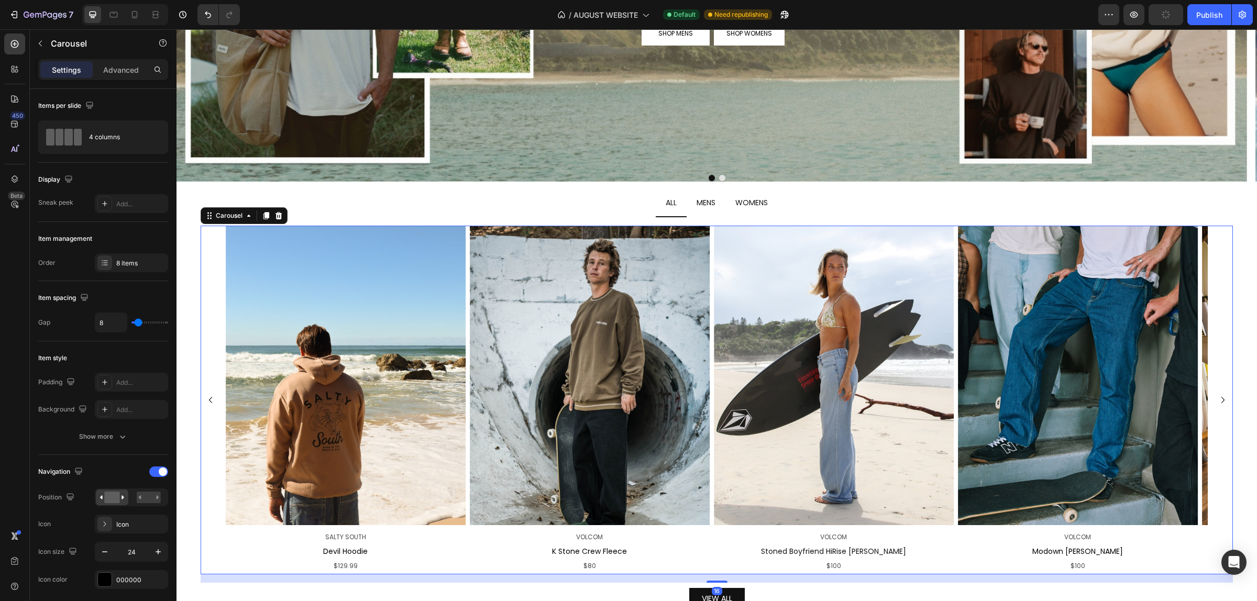
click at [1217, 402] on icon "Carousel Next Arrow" at bounding box center [1223, 400] width 13 height 13
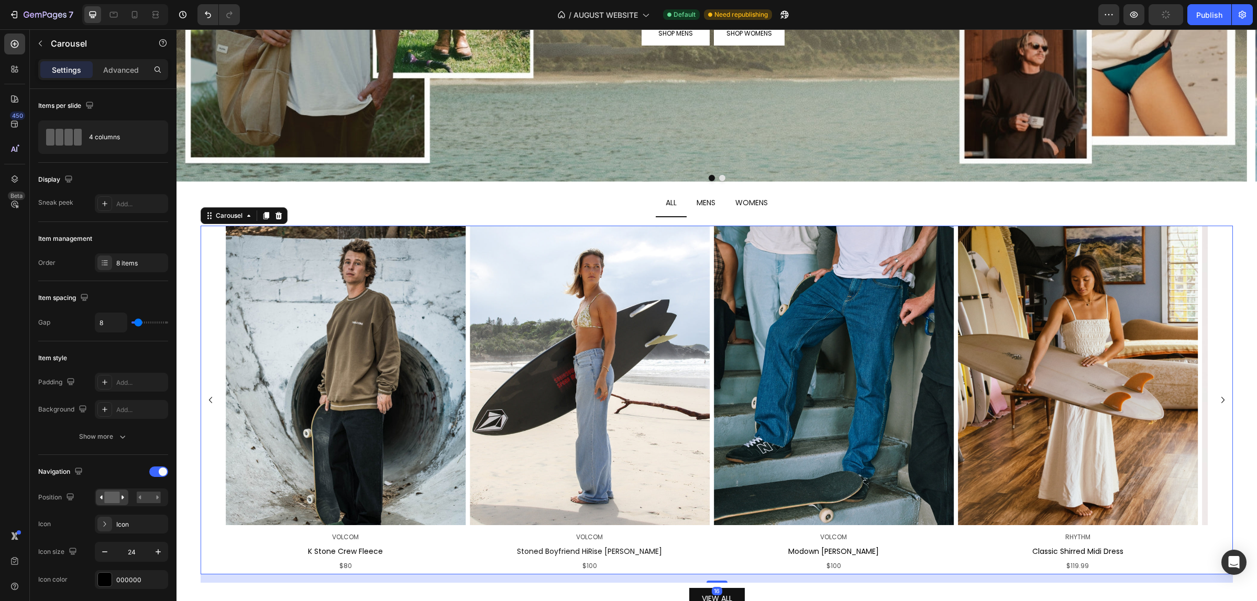
click at [1217, 402] on icon "Carousel Next Arrow" at bounding box center [1223, 400] width 13 height 13
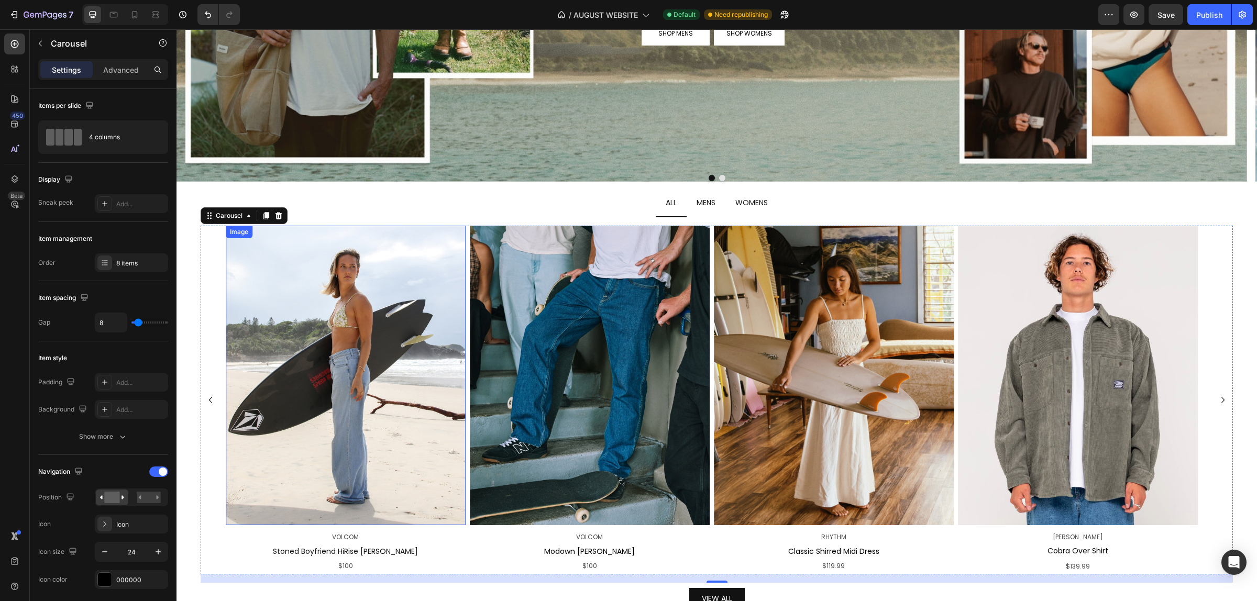
drag, startPoint x: 410, startPoint y: 327, endPoint x: 182, endPoint y: 292, distance: 231.1
click at [410, 327] on img at bounding box center [346, 376] width 240 height 300
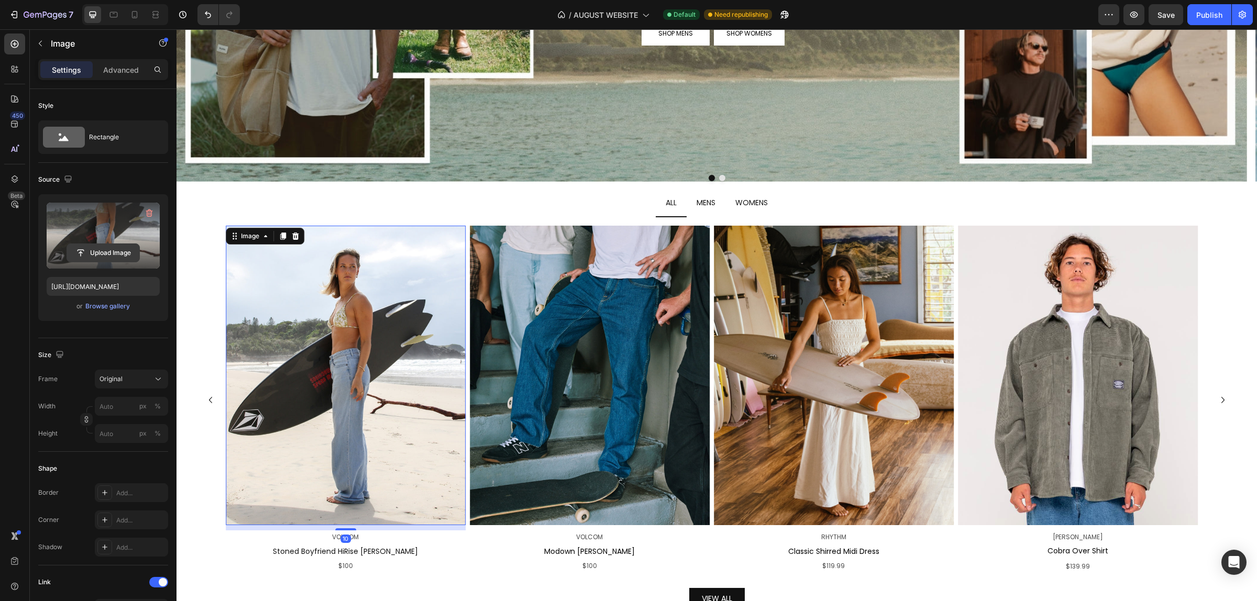
click at [124, 248] on input "file" at bounding box center [103, 253] width 72 height 18
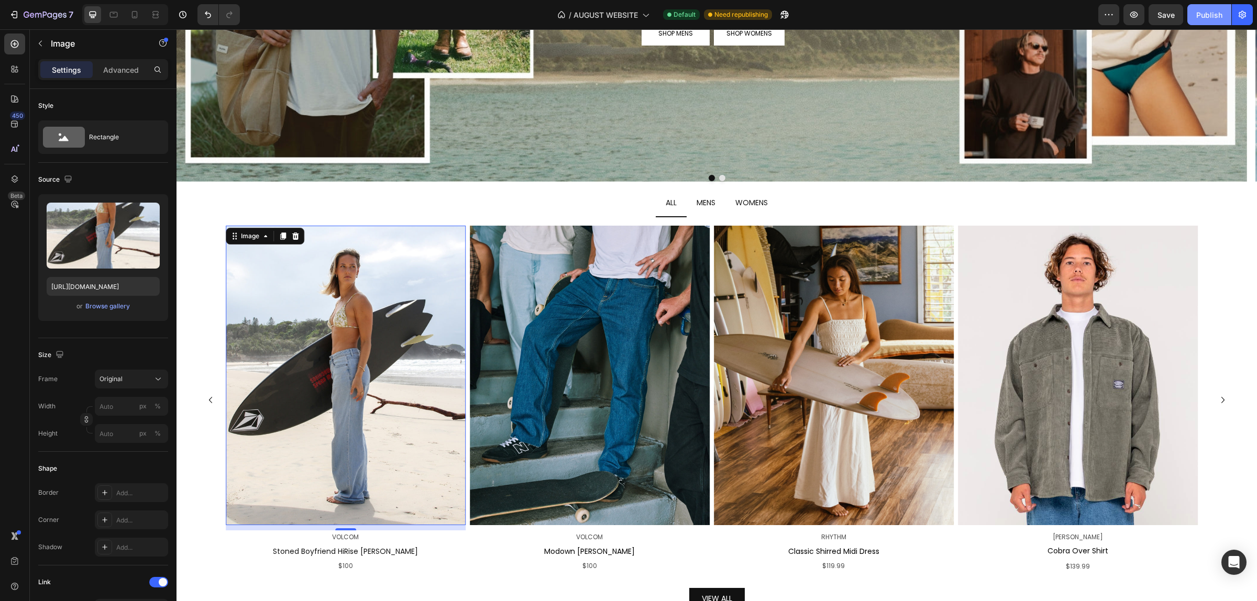
click at [1197, 15] on div "Publish" at bounding box center [1209, 14] width 26 height 11
